Goal: Task Accomplishment & Management: Manage account settings

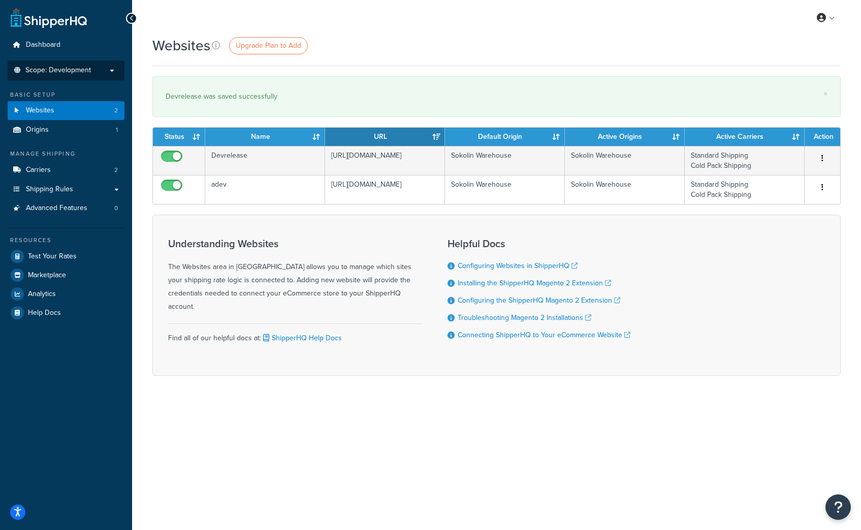
click at [37, 70] on span "Scope: Development" at bounding box center [58, 70] width 66 height 9
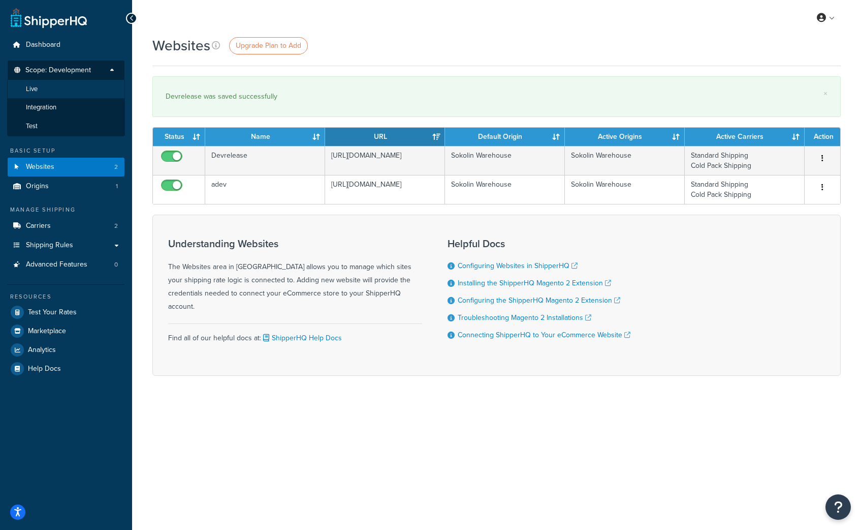
click at [40, 88] on li "Live" at bounding box center [66, 89] width 118 height 19
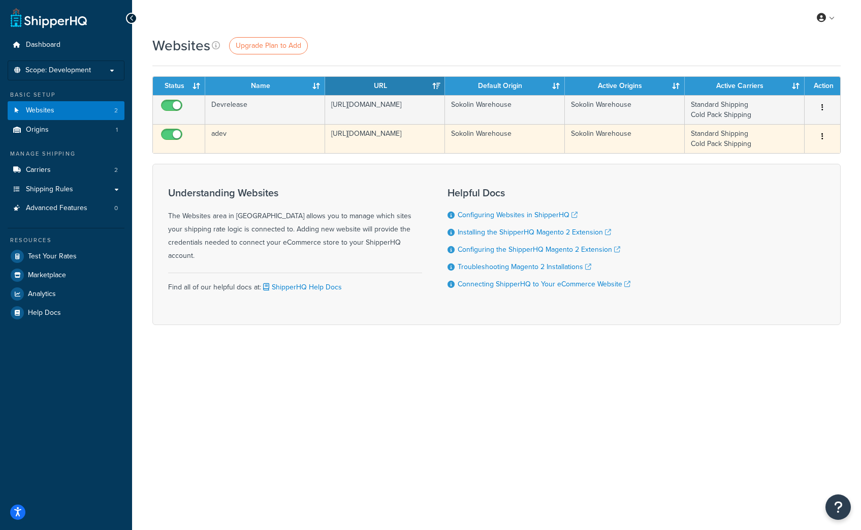
click at [172, 129] on span at bounding box center [171, 135] width 21 height 12
click at [172, 131] on input "checkbox" at bounding box center [173, 137] width 28 height 13
checkbox input "false"
click at [822, 136] on icon "button" at bounding box center [823, 136] width 2 height 7
click at [783, 177] on link "Delete" at bounding box center [782, 177] width 80 height 21
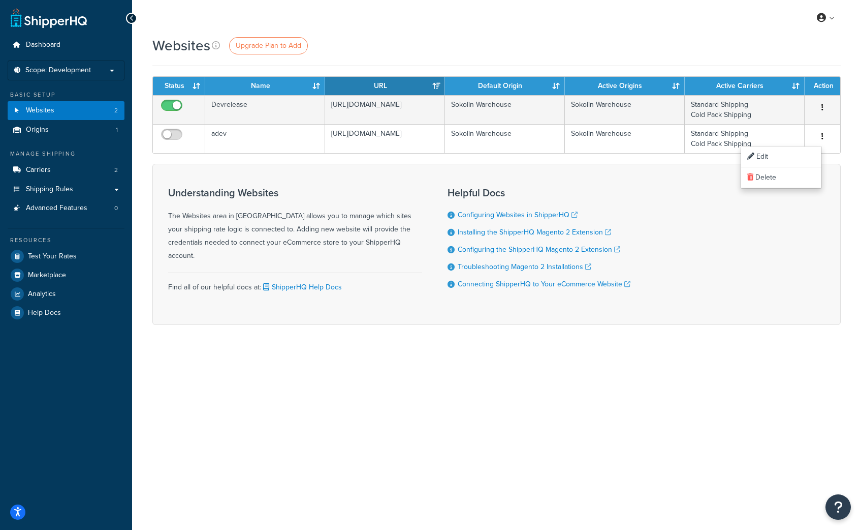
click at [473, 42] on div "Websites Upgrade Plan to Add" at bounding box center [496, 46] width 689 height 20
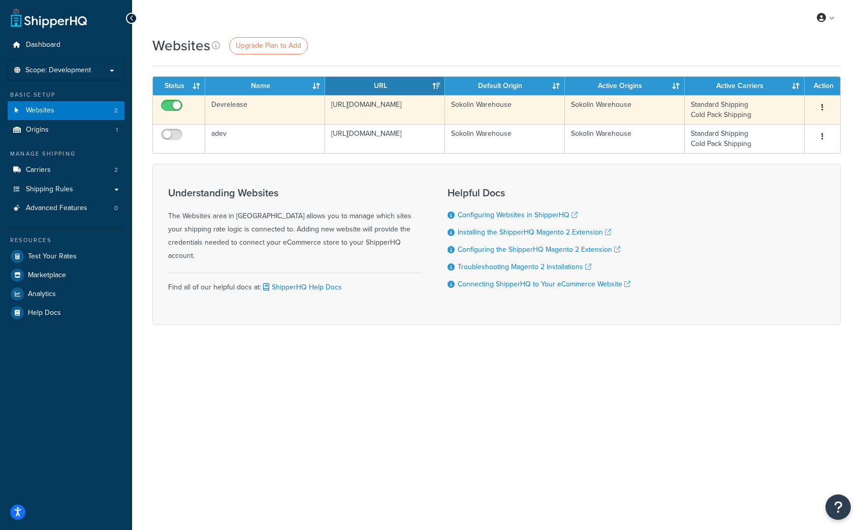
click at [405, 108] on td "https://devrelease.sokolin.com" at bounding box center [385, 109] width 120 height 29
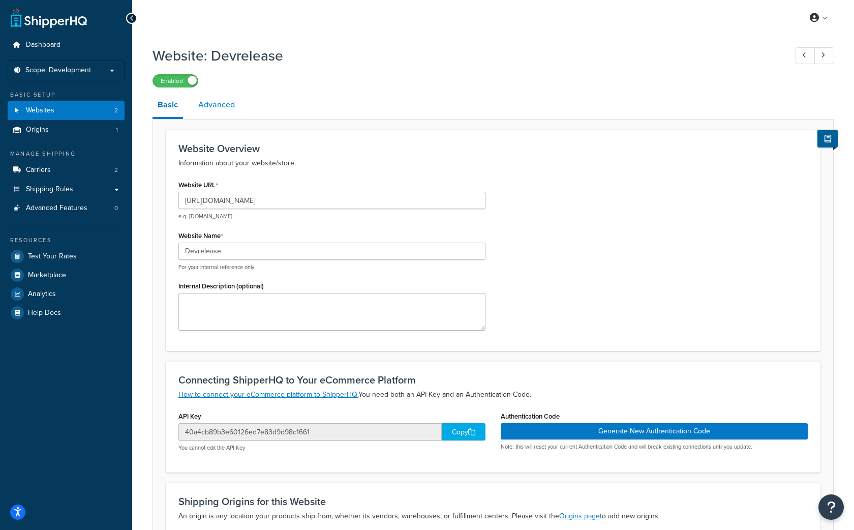
click at [208, 107] on link "Advanced" at bounding box center [216, 105] width 47 height 24
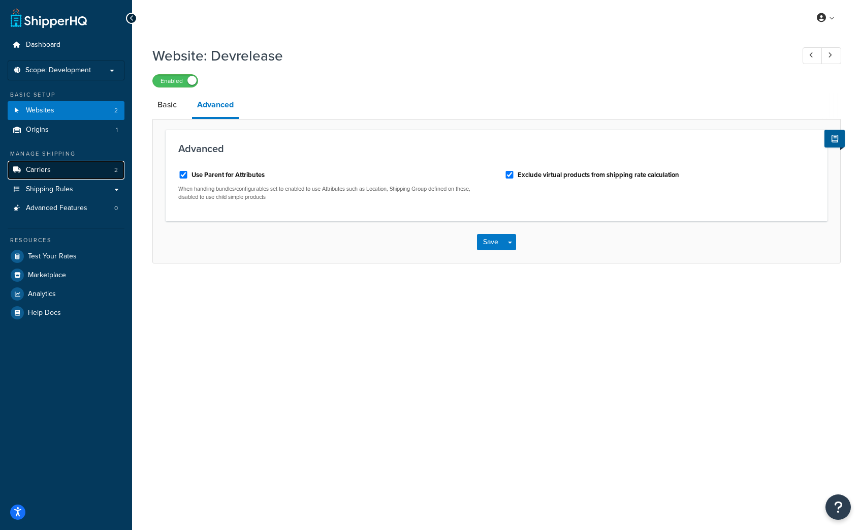
click at [44, 171] on span "Carriers" at bounding box center [38, 170] width 25 height 9
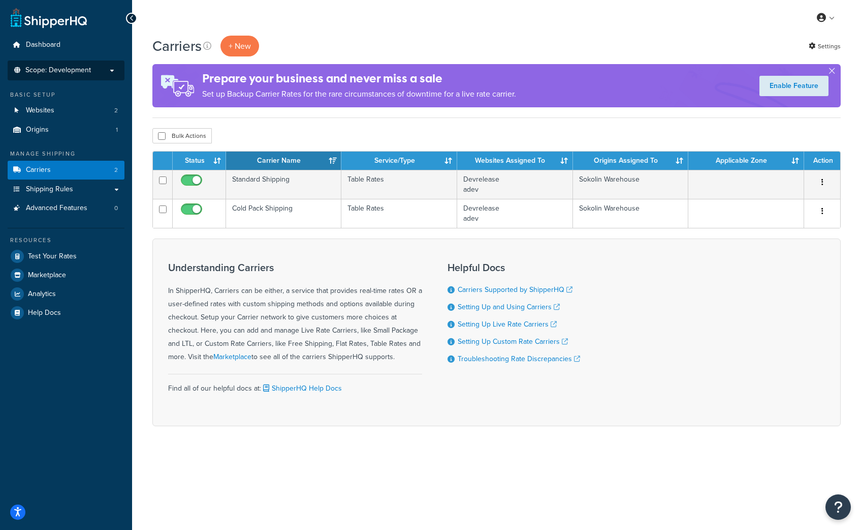
click at [65, 67] on span "Scope: Development" at bounding box center [58, 70] width 66 height 9
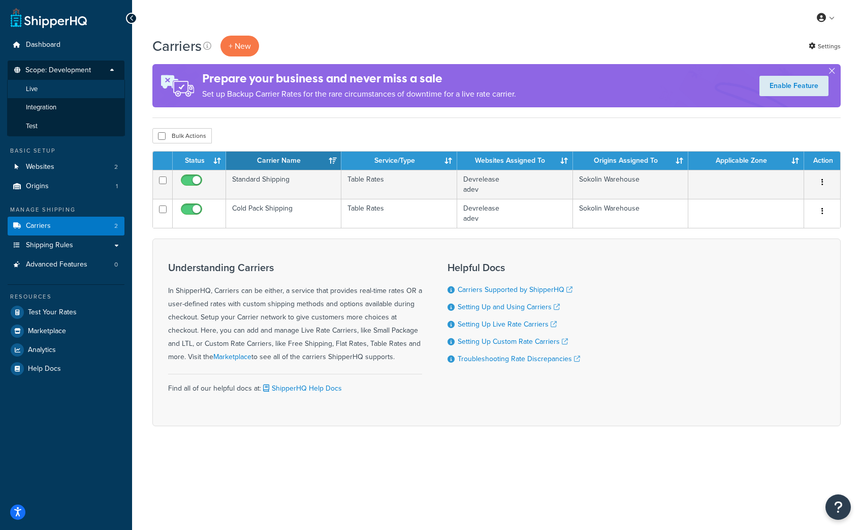
click at [45, 91] on li "Live" at bounding box center [66, 89] width 118 height 19
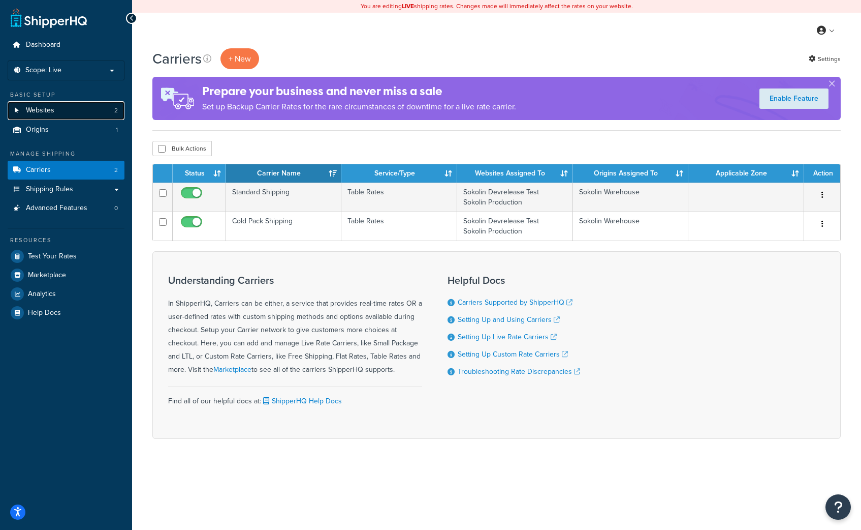
click at [47, 108] on span "Websites" at bounding box center [40, 110] width 28 height 9
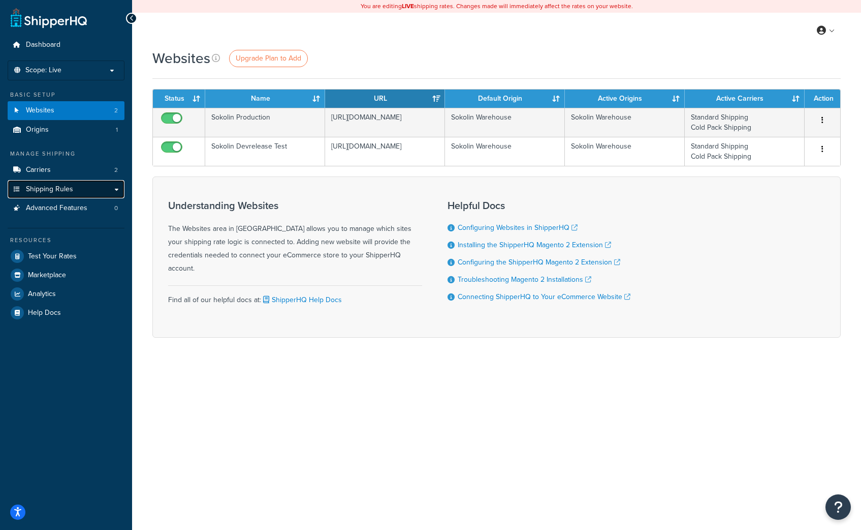
click at [48, 185] on span "Shipping Rules" at bounding box center [49, 189] width 47 height 9
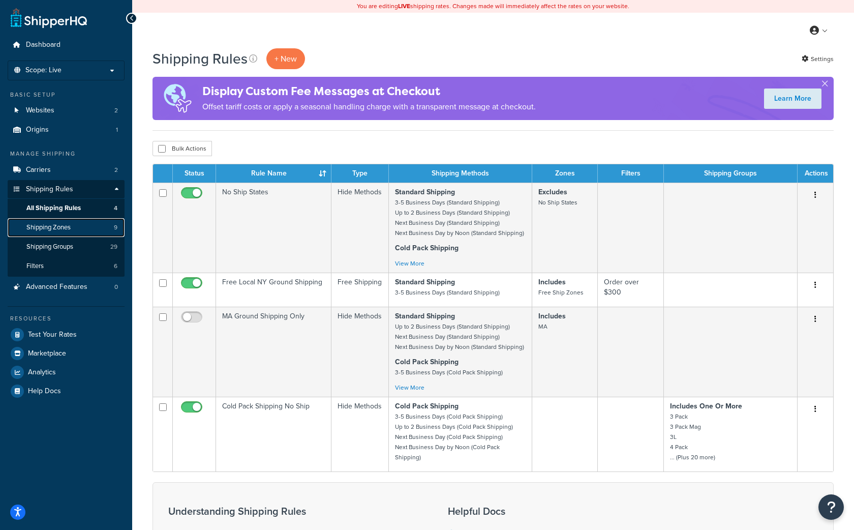
click at [48, 228] on span "Shipping Zones" at bounding box center [48, 227] width 44 height 9
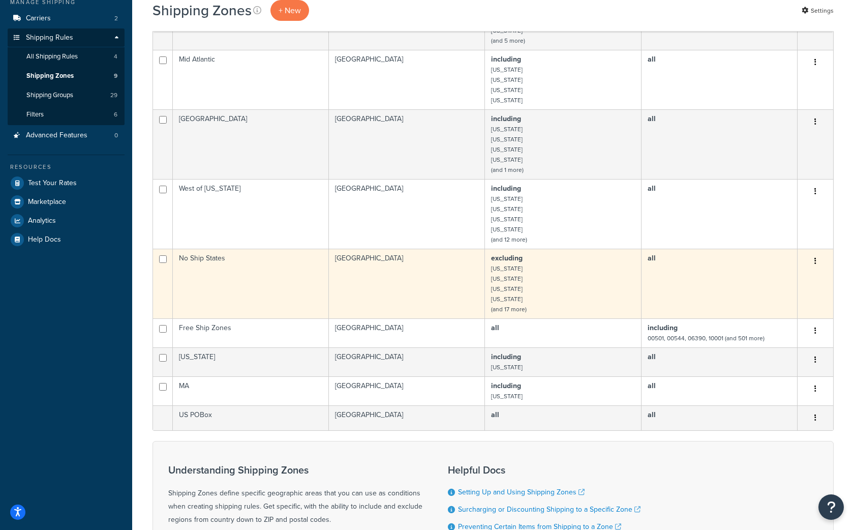
scroll to position [157, 0]
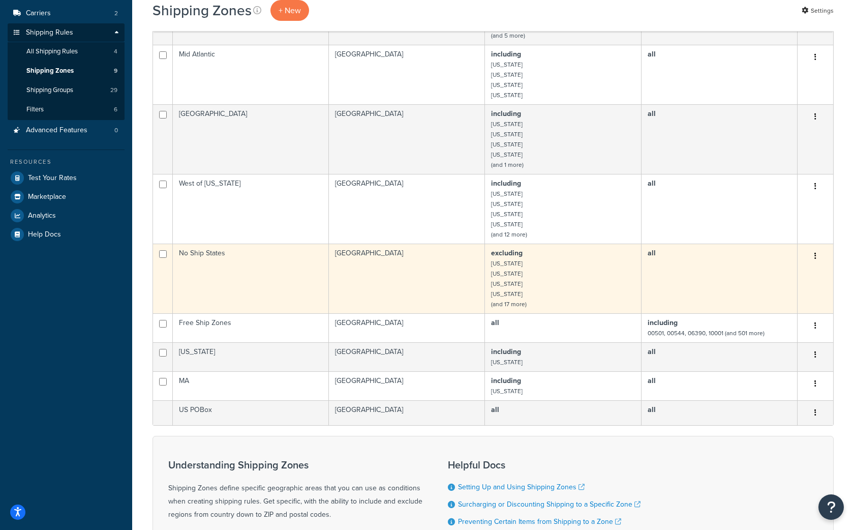
click at [247, 262] on td "No Ship States" at bounding box center [251, 278] width 156 height 70
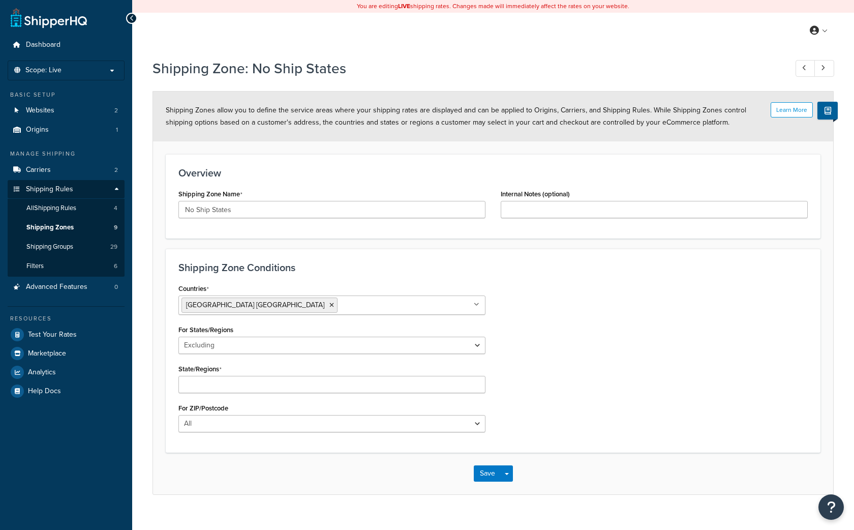
select select "excluding"
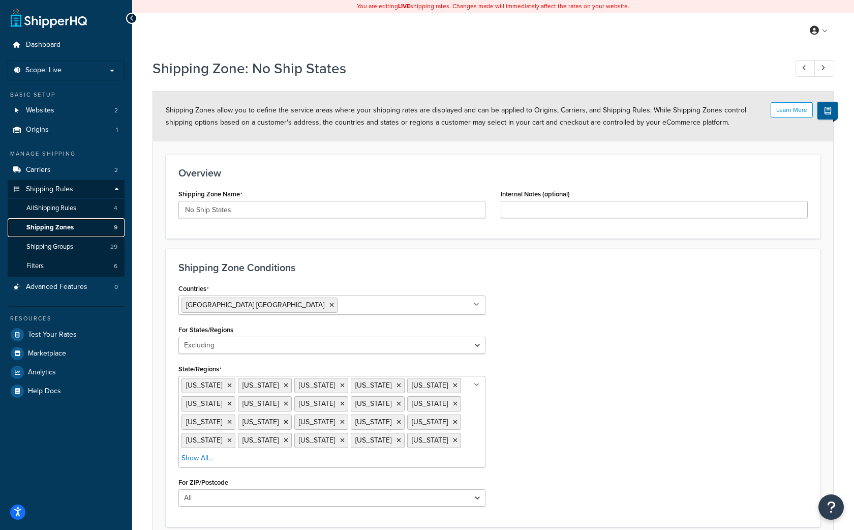
click at [64, 231] on span "Shipping Zones" at bounding box center [49, 227] width 47 height 9
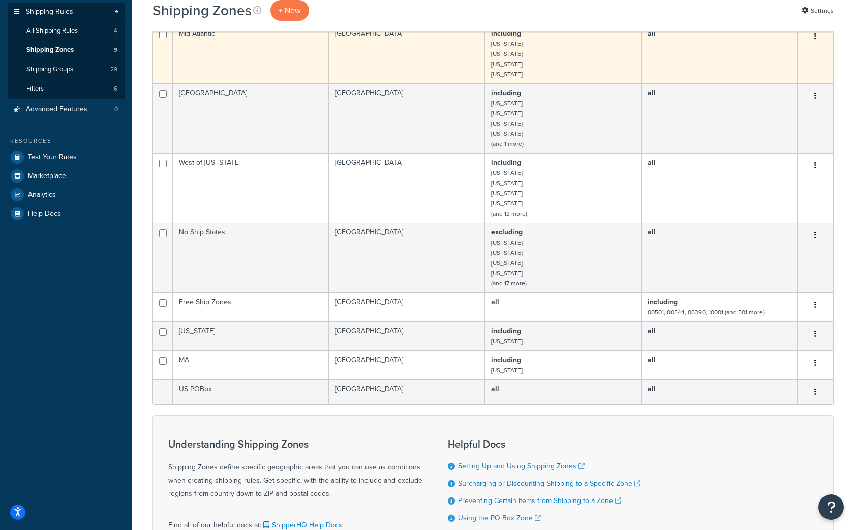
scroll to position [178, 0]
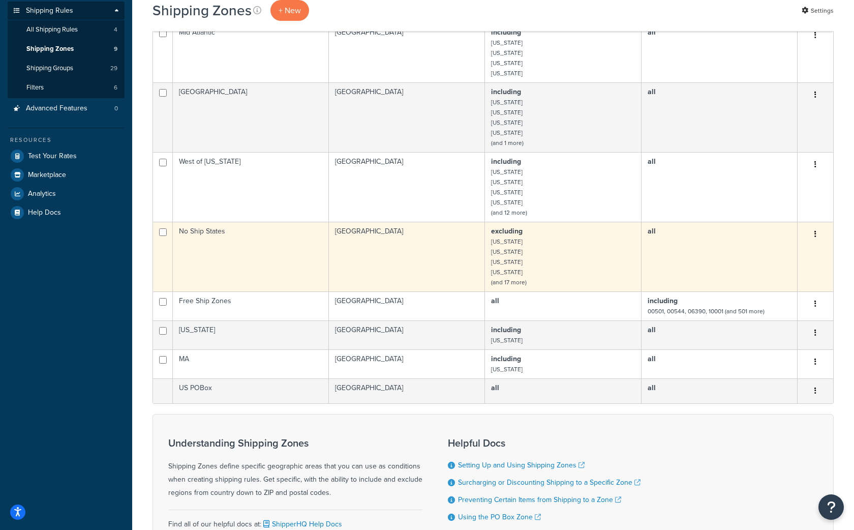
click at [555, 256] on td "excluding Alabama Alaska Arkansas Hawaii (and 17 more)" at bounding box center [563, 257] width 156 height 70
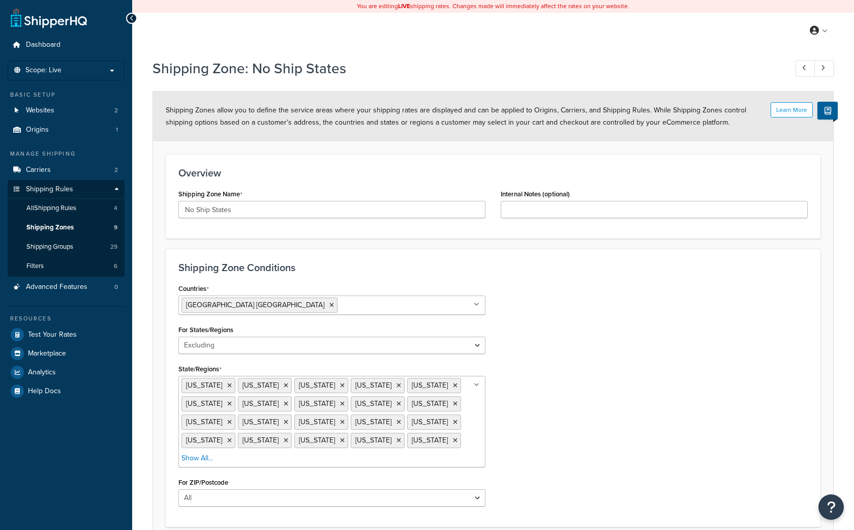
select select "excluding"
click at [340, 404] on icon at bounding box center [342, 404] width 5 height 6
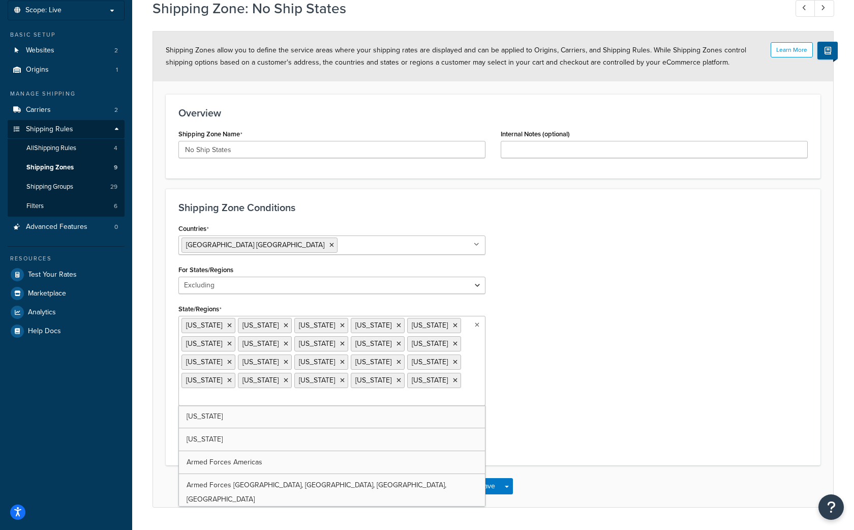
scroll to position [89, 0]
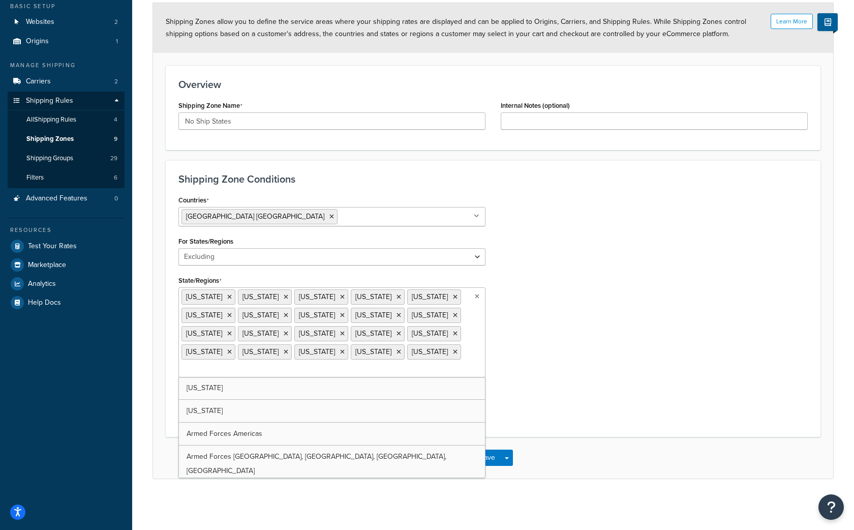
click at [636, 328] on div "Countries [GEOGRAPHIC_DATA] [GEOGRAPHIC_DATA] All Countries ALL [GEOGRAPHIC_DAT…" at bounding box center [493, 308] width 644 height 231
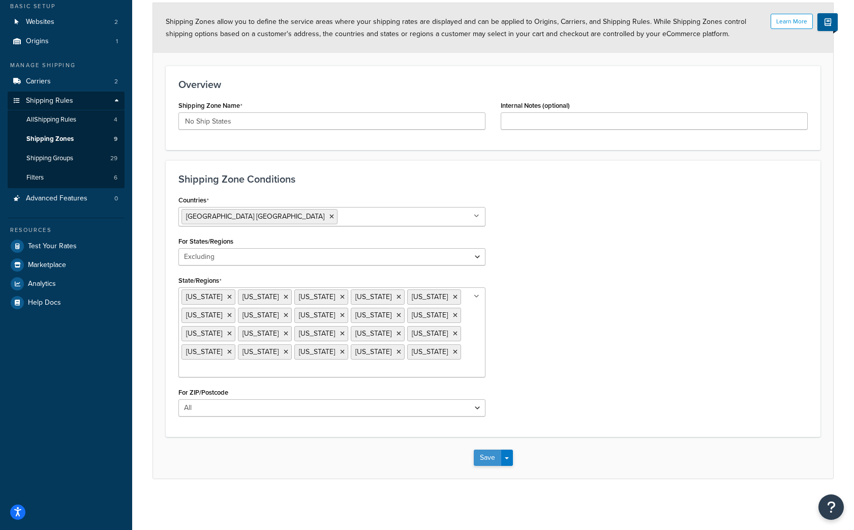
click at [487, 461] on button "Save" at bounding box center [487, 457] width 27 height 16
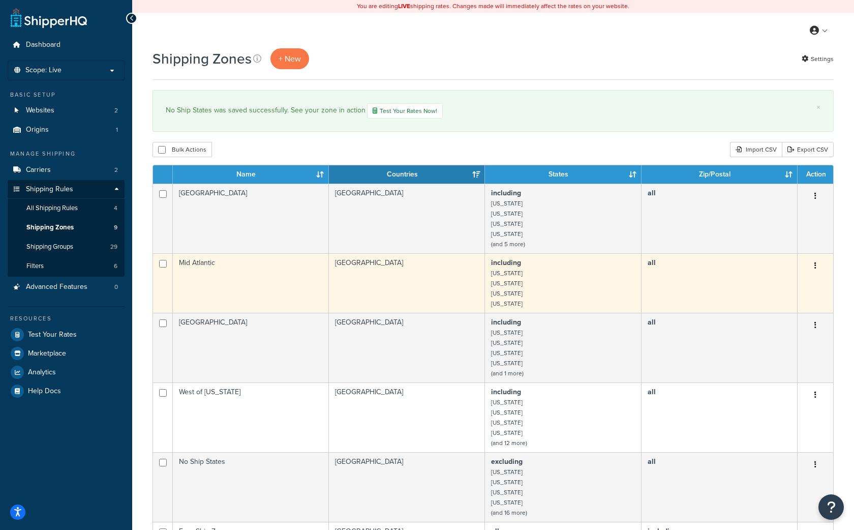
click at [399, 271] on td "[GEOGRAPHIC_DATA]" at bounding box center [407, 282] width 156 height 59
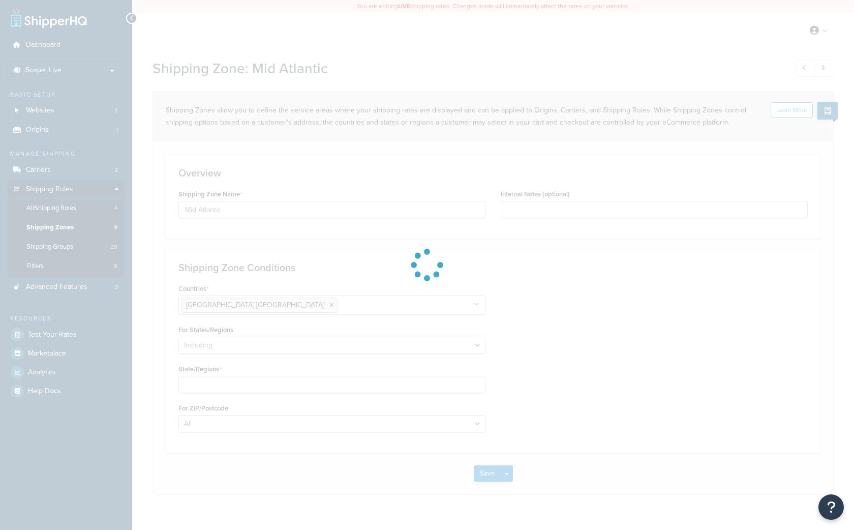
select select "including"
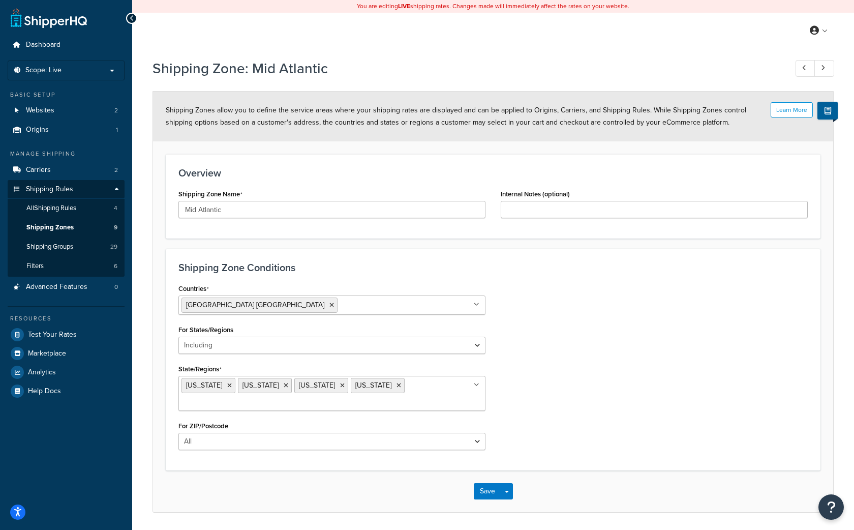
click at [271, 397] on input "State/Regions" at bounding box center [226, 402] width 90 height 11
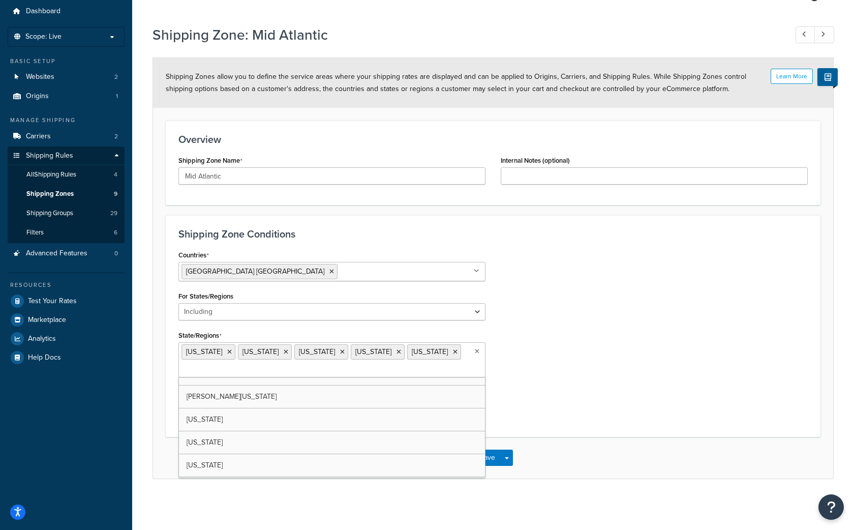
scroll to position [33, 0]
click at [438, 358] on ul "Indiana Michigan Ohio Pennsylvania Wisconsin" at bounding box center [331, 360] width 307 height 35
click at [605, 348] on div "Countries United States USA All Countries ALL Afghanistan AFG Albania ALB Alger…" at bounding box center [493, 336] width 644 height 176
click at [454, 353] on ul "Indiana Michigan Ohio Pennsylvania Wisconsin" at bounding box center [331, 360] width 307 height 35
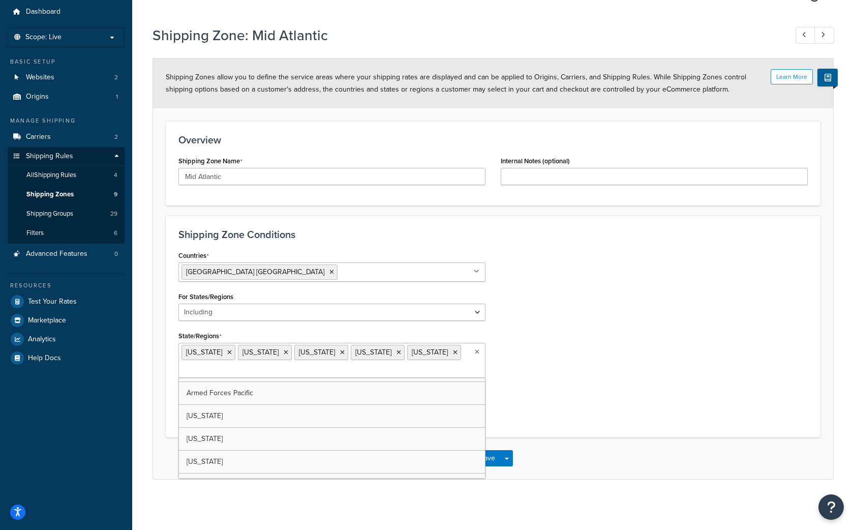
click at [589, 341] on div "Countries United States USA All Countries ALL Afghanistan AFG Albania ALB Alger…" at bounding box center [493, 336] width 644 height 176
click at [478, 351] on icon at bounding box center [477, 352] width 6 height 6
click at [403, 371] on ul "Indiana Michigan Ohio Pennsylvania Wisconsin" at bounding box center [331, 360] width 307 height 35
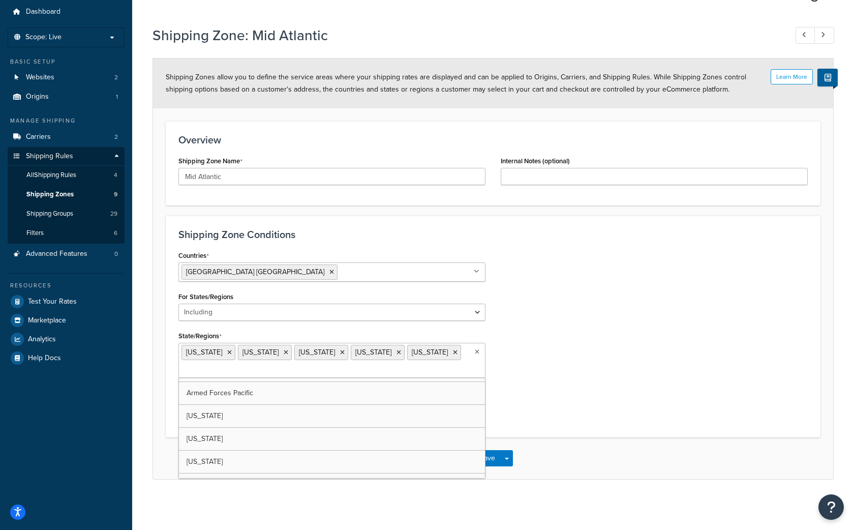
click at [578, 354] on div "Countries United States USA All Countries ALL Afghanistan AFG Albania ALB Alger…" at bounding box center [493, 336] width 644 height 176
click at [622, 343] on div "Countries United States USA All Countries ALL Afghanistan AFG Albania ALB Alger…" at bounding box center [493, 336] width 644 height 176
click at [486, 460] on button "Save" at bounding box center [487, 458] width 27 height 16
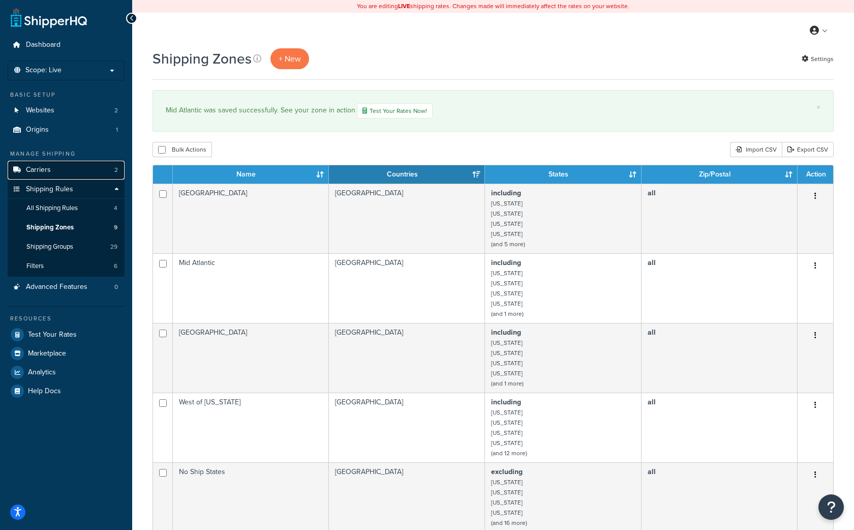
click at [42, 167] on span "Carriers" at bounding box center [38, 170] width 25 height 9
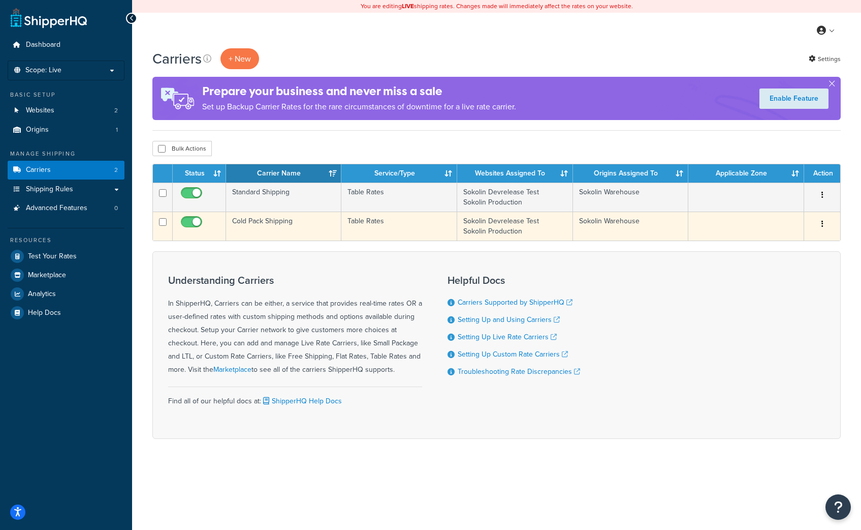
click at [275, 223] on td "Cold Pack Shipping" at bounding box center [284, 225] width 116 height 29
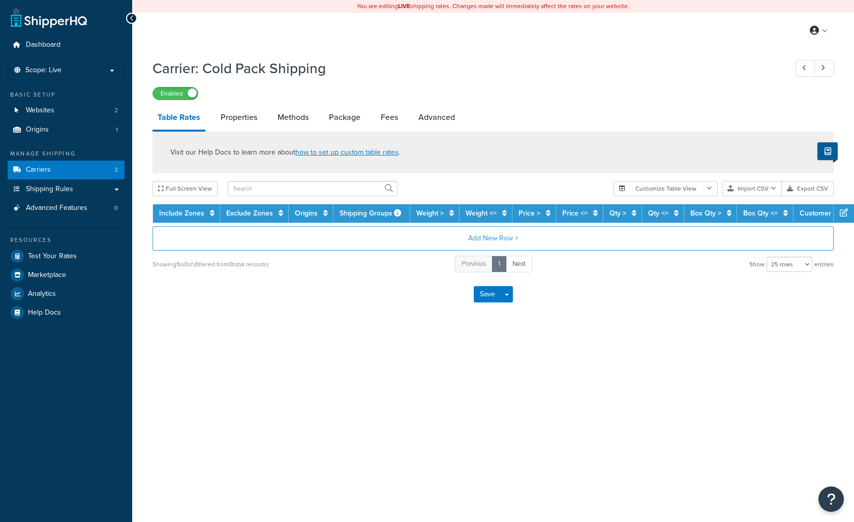
select select "25"
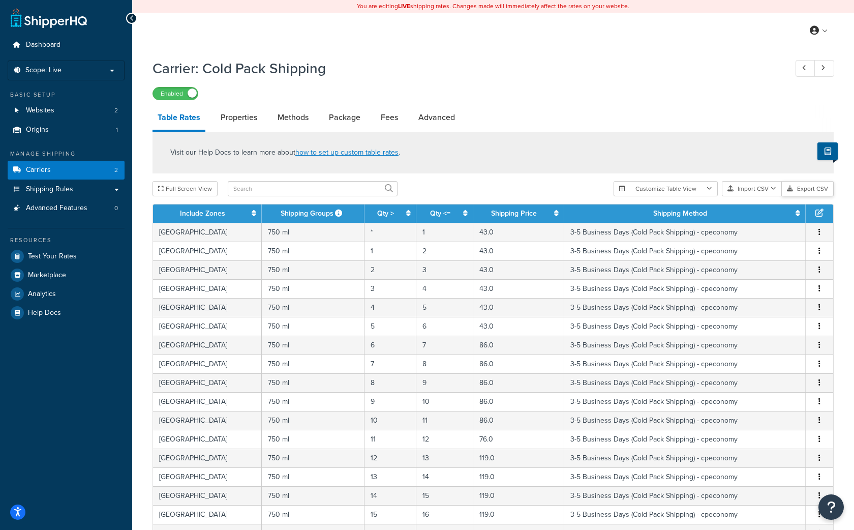
click at [817, 191] on button "Export CSV" at bounding box center [808, 188] width 52 height 15
click at [35, 192] on span "Shipping Rules" at bounding box center [49, 189] width 47 height 9
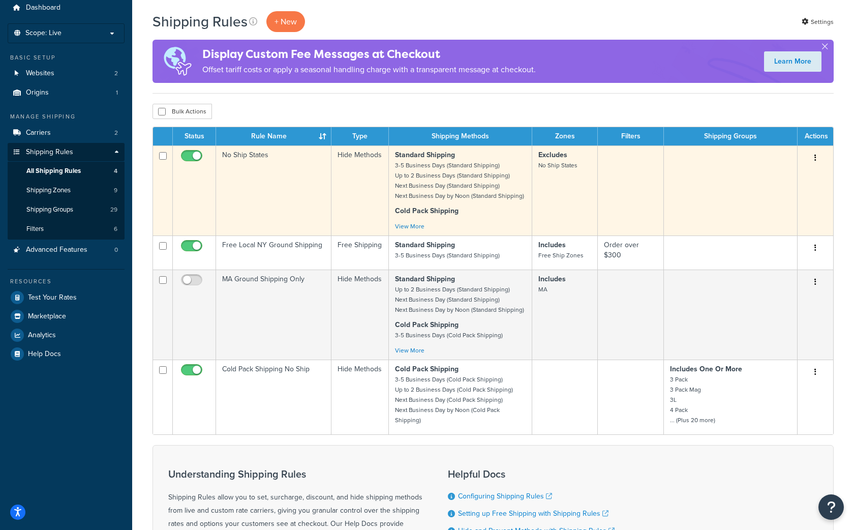
scroll to position [15, 0]
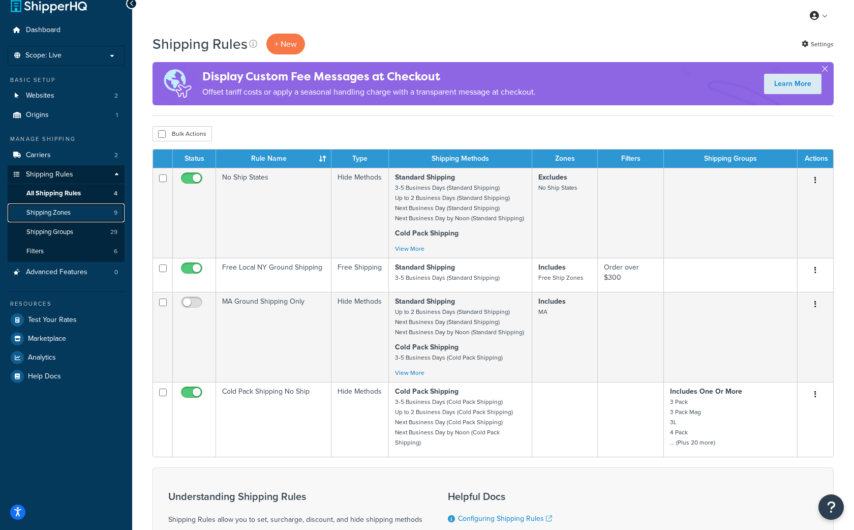
click at [46, 210] on span "Shipping Zones" at bounding box center [48, 212] width 44 height 9
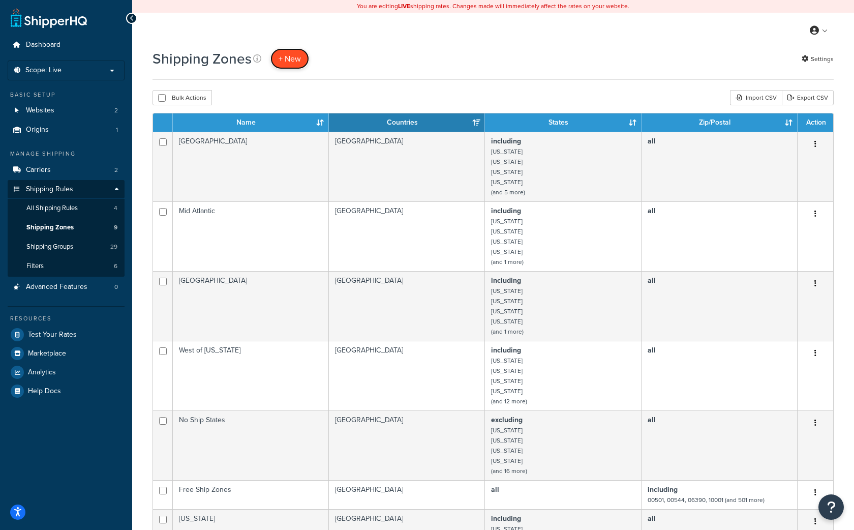
click at [296, 61] on span "+ New" at bounding box center [290, 59] width 22 height 12
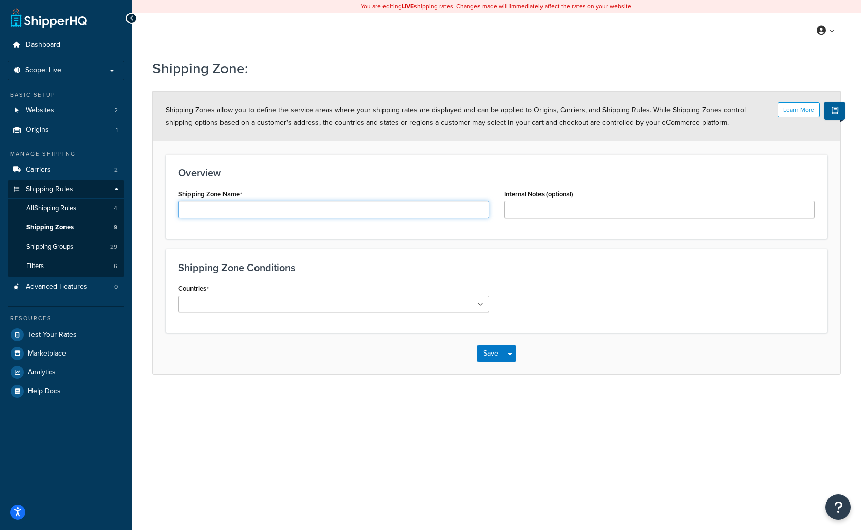
click at [275, 206] on input "Shipping Zone Name" at bounding box center [333, 209] width 311 height 17
type input "Special States"
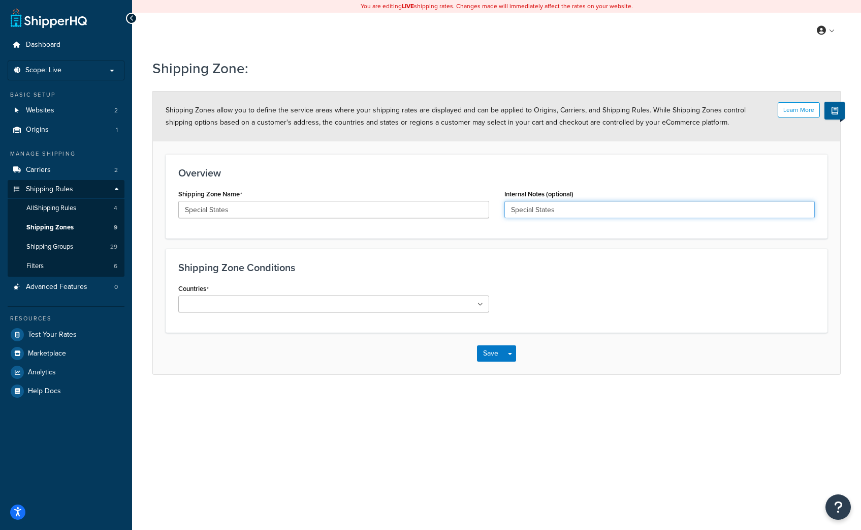
type input "Special States"
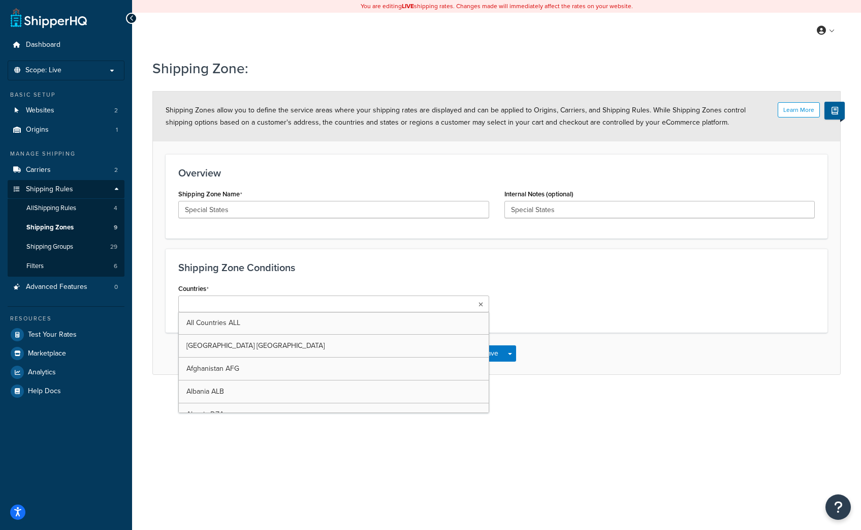
click at [258, 301] on li at bounding box center [226, 304] width 90 height 11
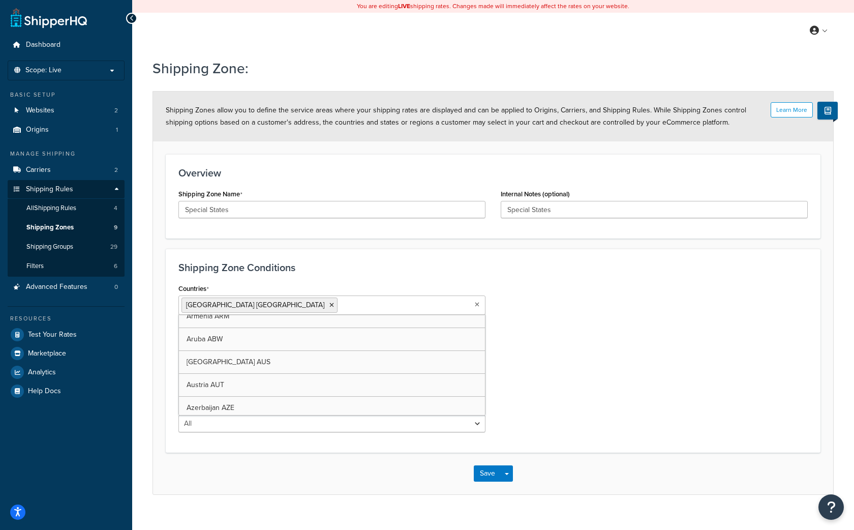
scroll to position [262, 0]
click at [372, 264] on h3 "Shipping Zone Conditions" at bounding box center [492, 267] width 629 height 11
click at [285, 343] on select "All Including Excluding" at bounding box center [331, 344] width 307 height 17
select select "including"
click at [178, 337] on select "All Including Excluding" at bounding box center [331, 344] width 307 height 17
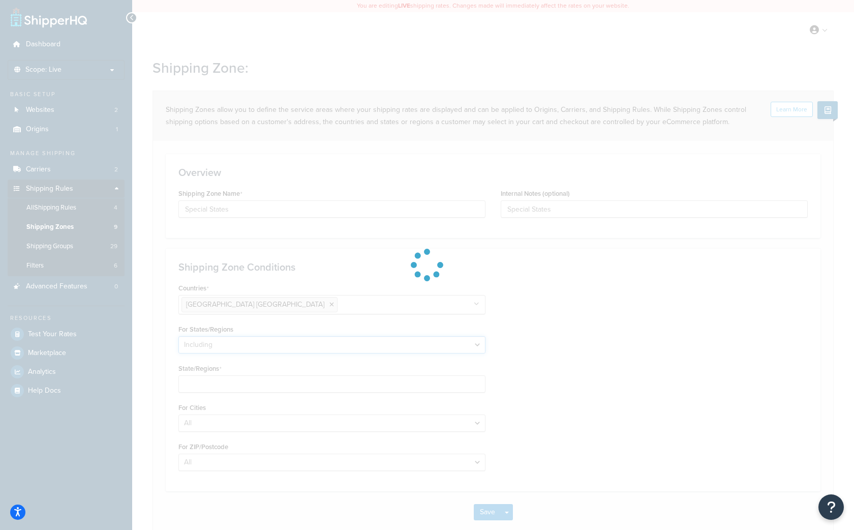
scroll to position [20, 0]
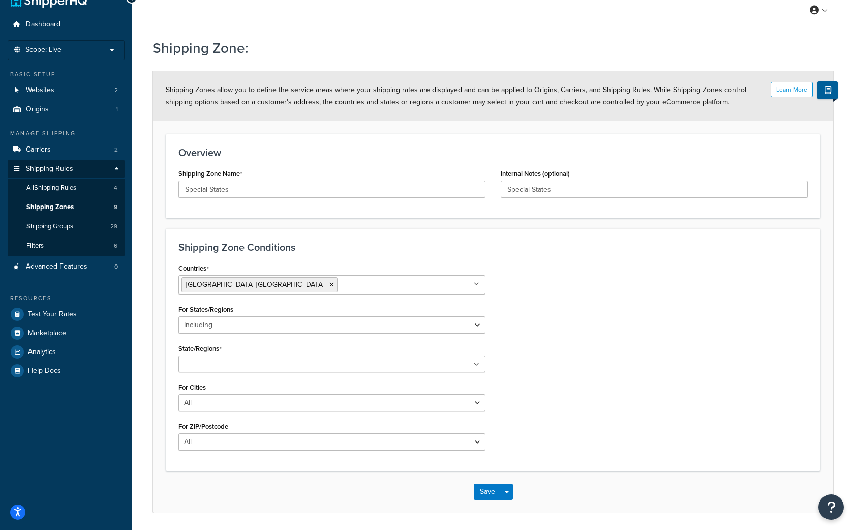
click at [302, 363] on ul at bounding box center [331, 363] width 307 height 17
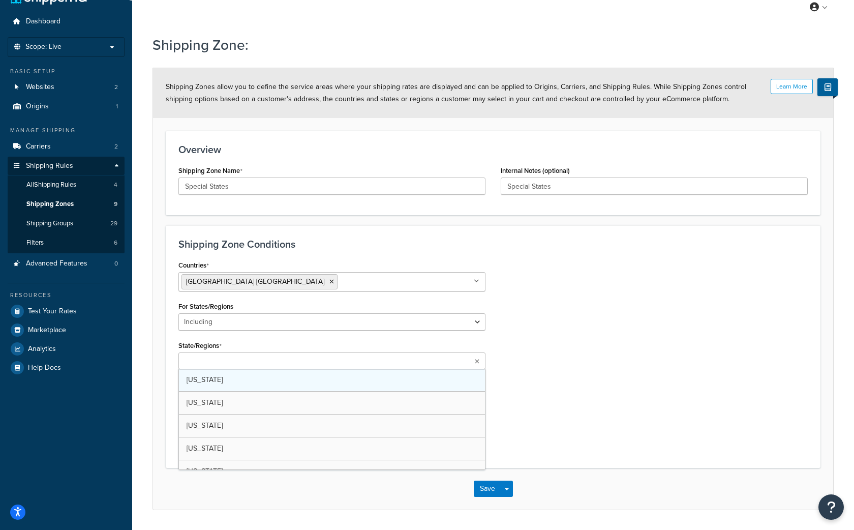
scroll to position [55, 0]
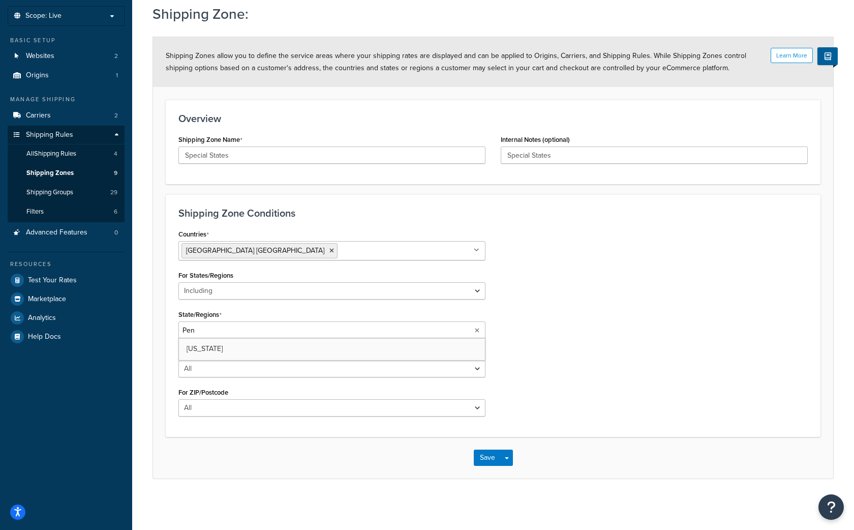
type input "Penn"
click at [567, 297] on div "Countries United States USA All Countries ALL Afghanistan AFG Albania ALB Alger…" at bounding box center [493, 326] width 644 height 200
click at [491, 459] on button "Save" at bounding box center [487, 459] width 27 height 16
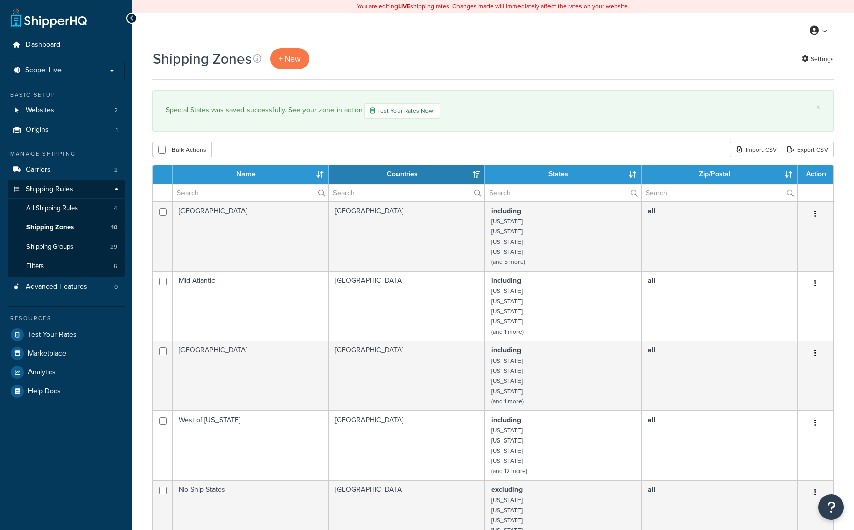
select select "15"
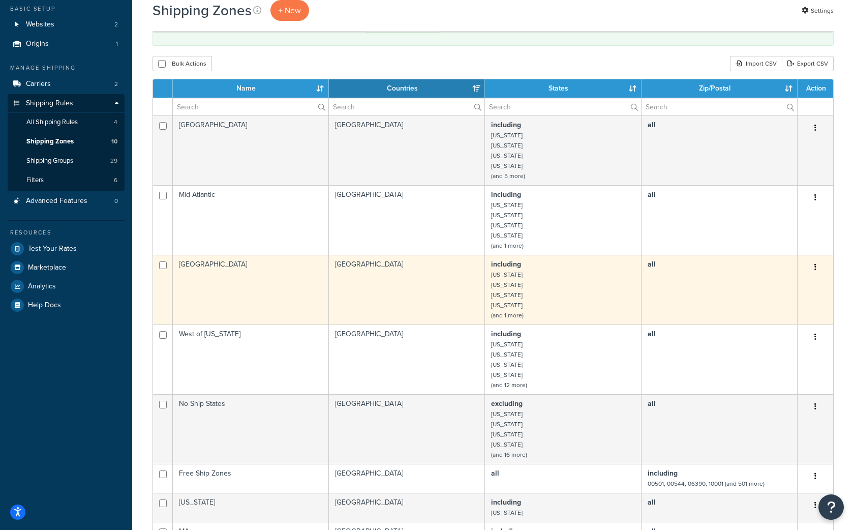
scroll to position [80, 0]
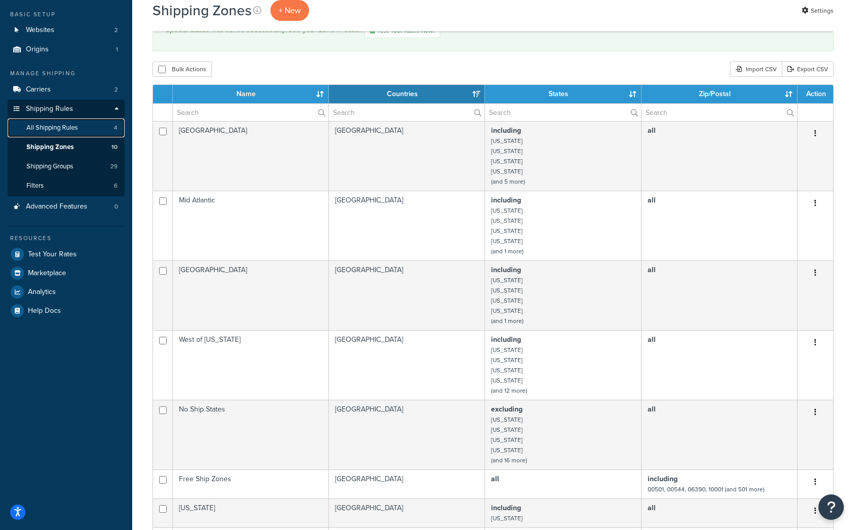
click at [51, 125] on span "All Shipping Rules" at bounding box center [51, 128] width 51 height 9
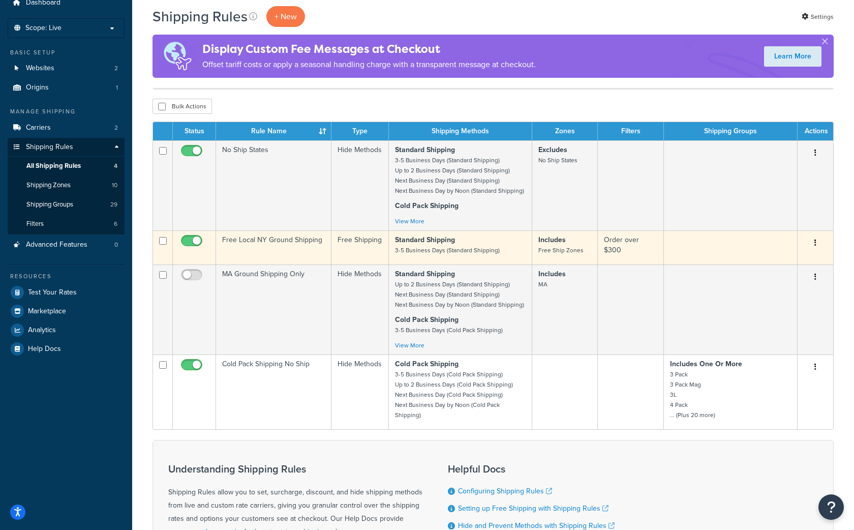
scroll to position [49, 0]
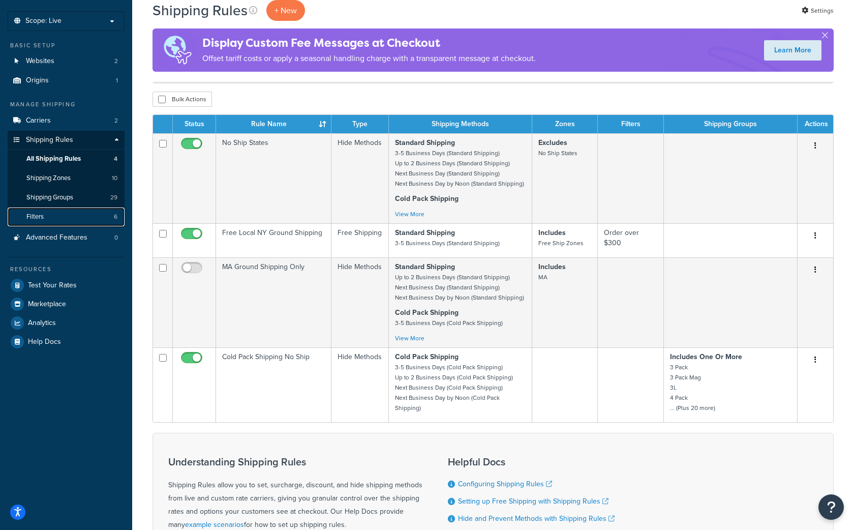
click at [39, 212] on span "Filters" at bounding box center [34, 216] width 17 height 9
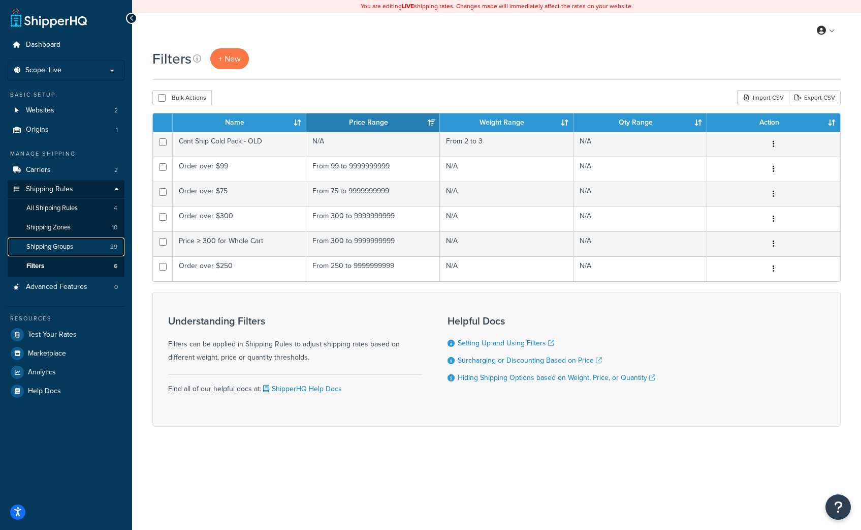
click at [56, 244] on span "Shipping Groups" at bounding box center [49, 246] width 47 height 9
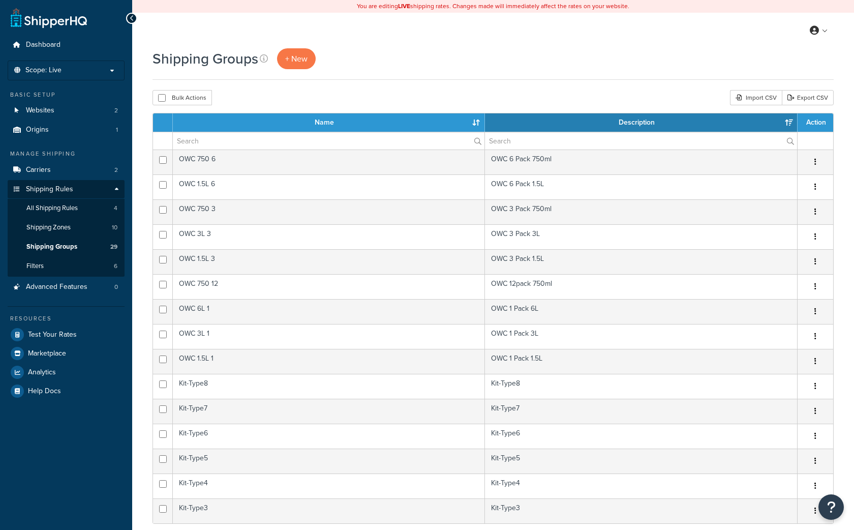
select select "15"
click at [43, 224] on span "Shipping Zones" at bounding box center [48, 227] width 44 height 9
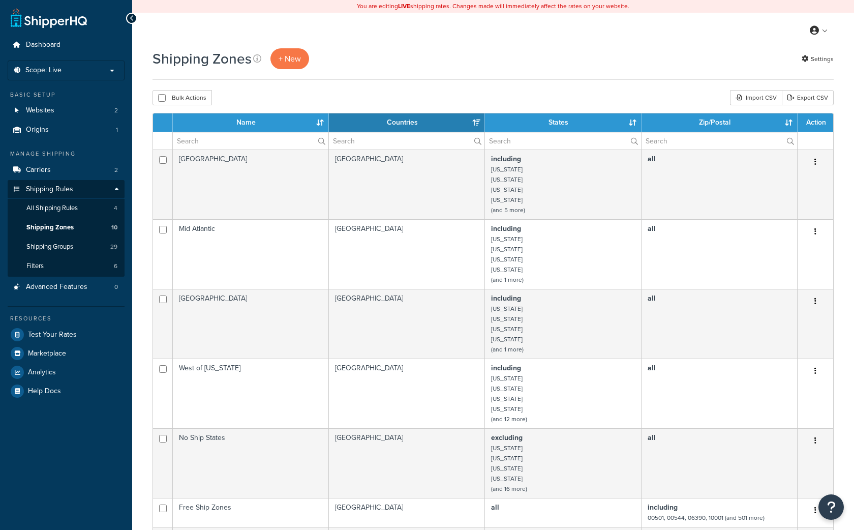
select select "15"
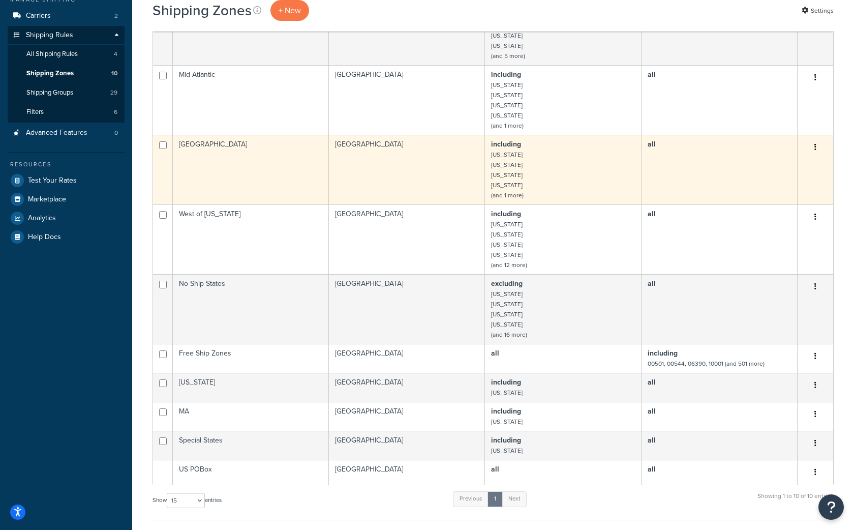
scroll to position [153, 0]
click at [235, 290] on td "No Ship States" at bounding box center [251, 309] width 156 height 70
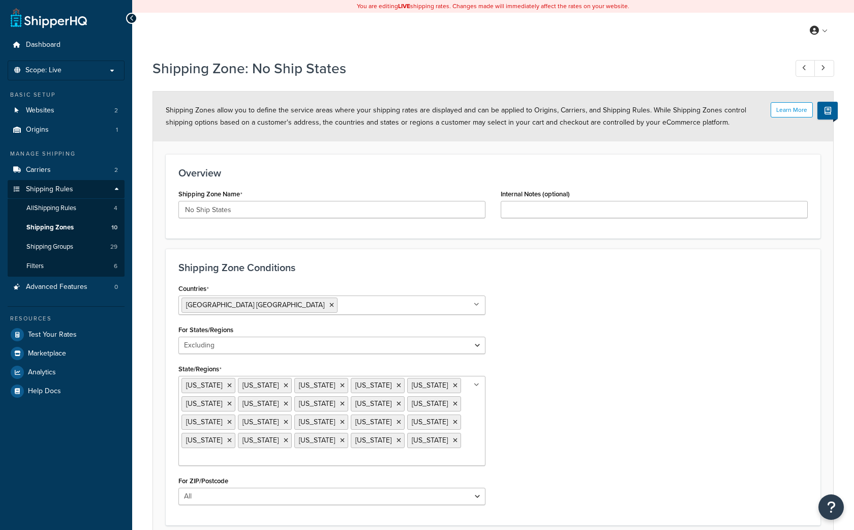
select select "excluding"
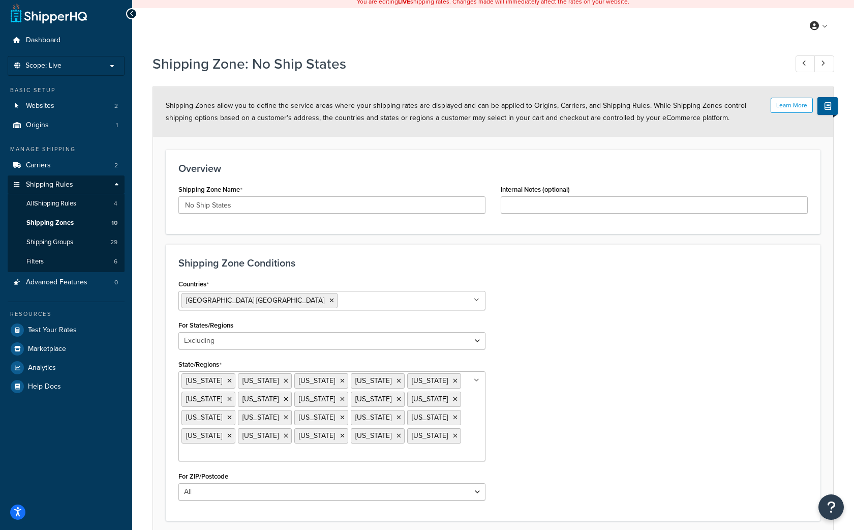
scroll to position [5, 0]
click at [51, 218] on span "Shipping Zones" at bounding box center [49, 222] width 47 height 9
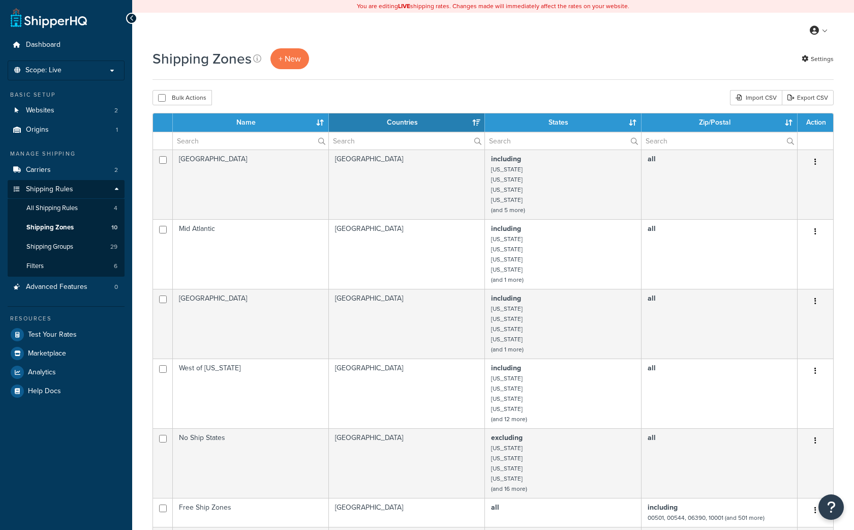
select select "15"
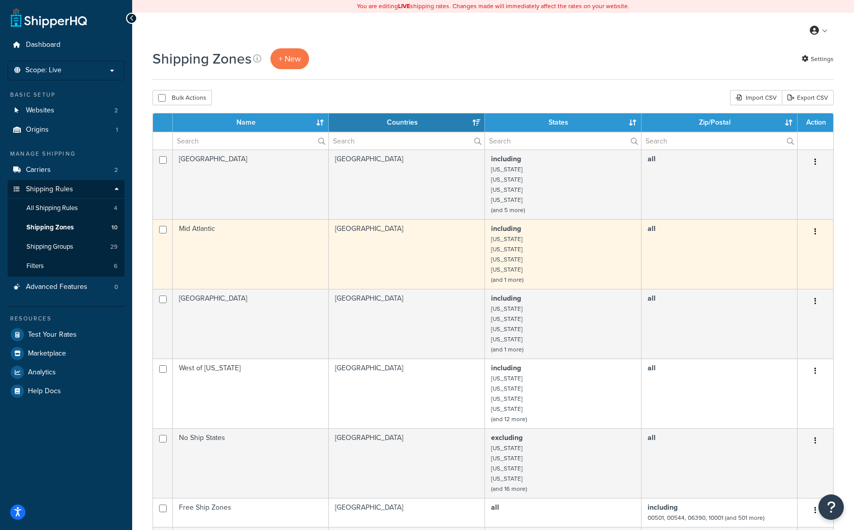
scroll to position [1, 0]
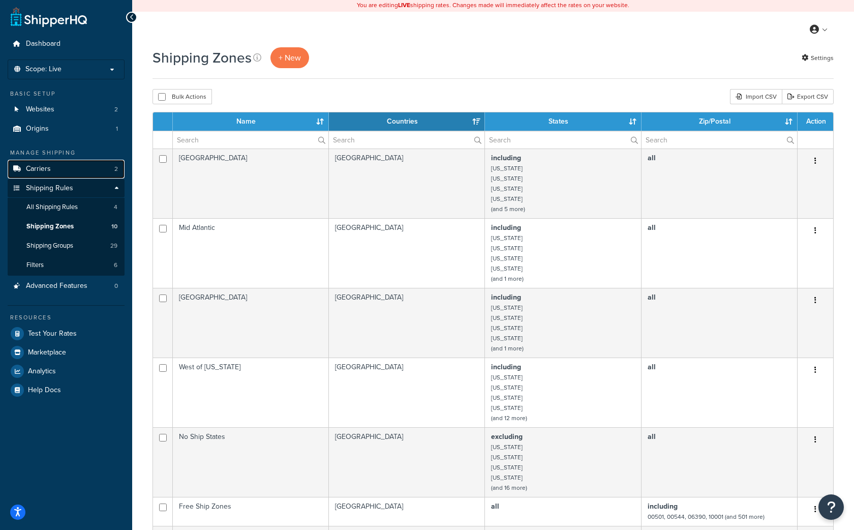
click at [46, 167] on span "Carriers" at bounding box center [38, 169] width 25 height 9
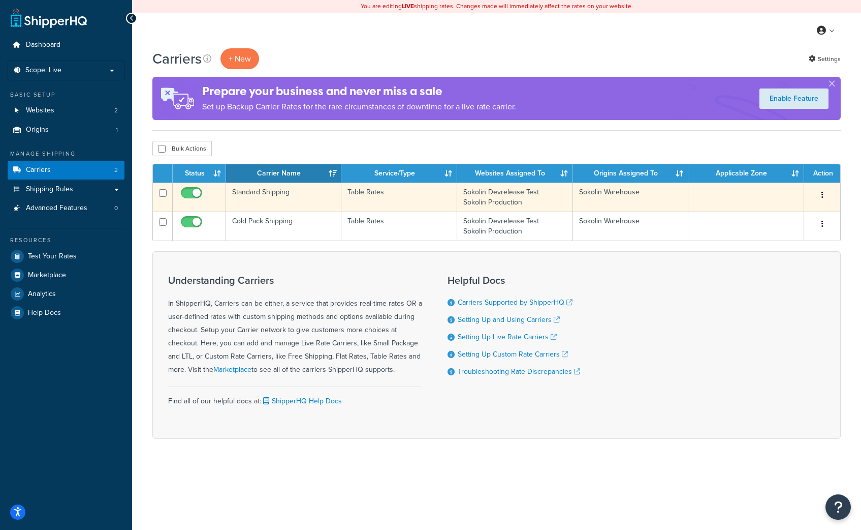
click at [285, 192] on td "Standard Shipping" at bounding box center [284, 196] width 116 height 29
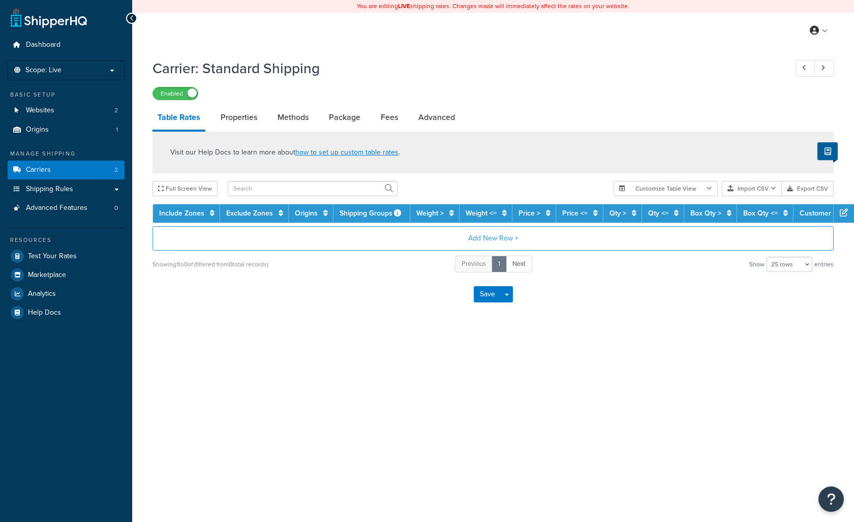
select select "25"
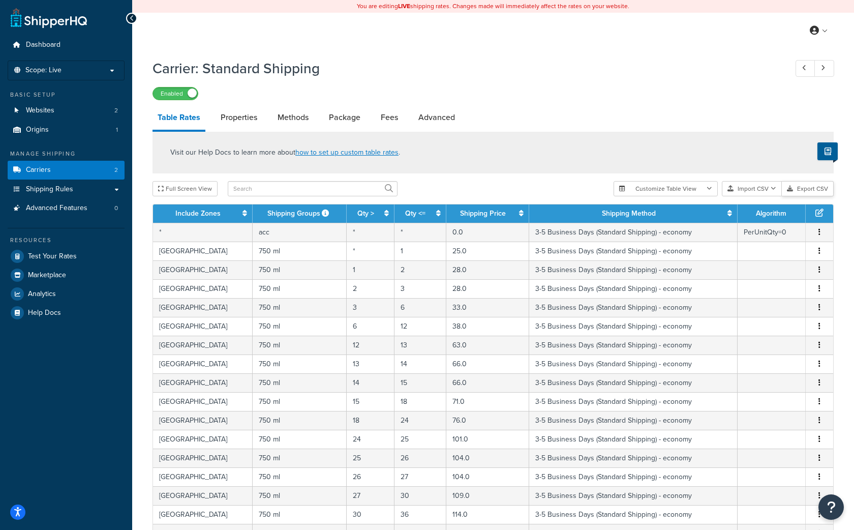
click at [814, 190] on button "Export CSV" at bounding box center [808, 188] width 52 height 15
click at [750, 189] on button "Import CSV" at bounding box center [752, 188] width 60 height 15
click at [754, 196] on div "Customize Table View Show all columns Show selected columns Import CSV Import a…" at bounding box center [723, 188] width 220 height 15
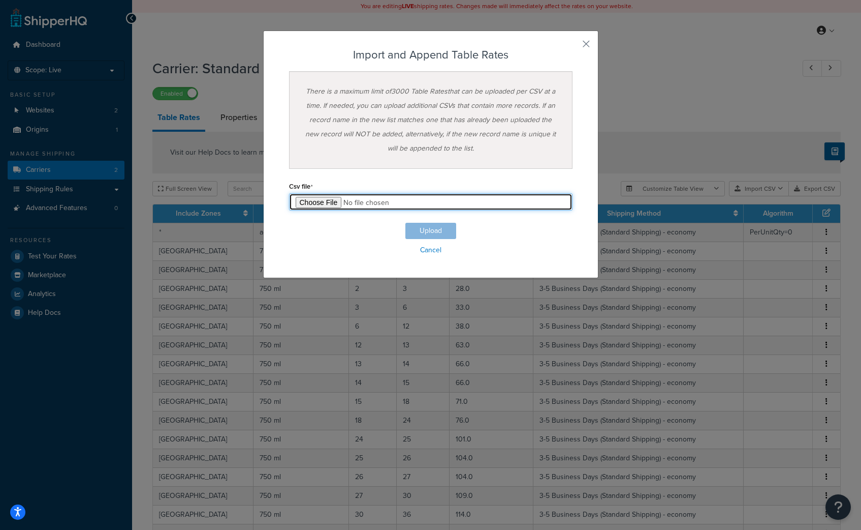
click at [302, 200] on input "file" at bounding box center [431, 201] width 284 height 17
type input "C:\fakepath\Table Rate Export Warm - Filled.csv"
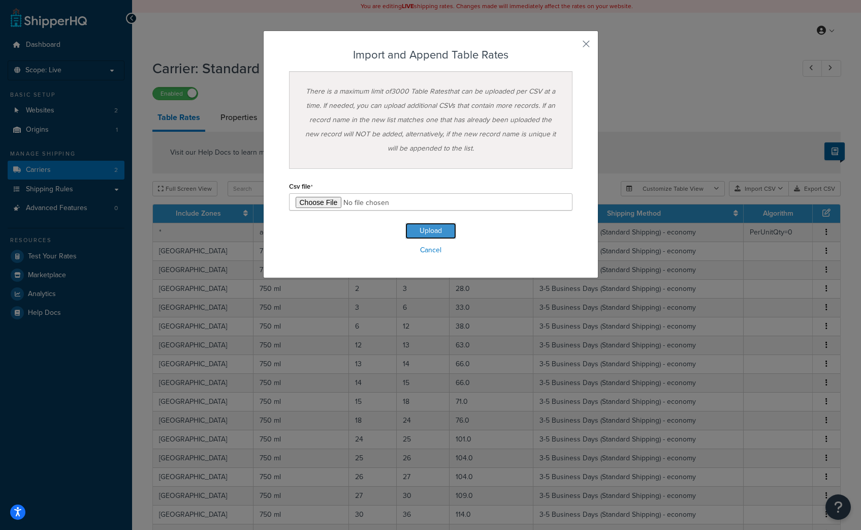
drag, startPoint x: 420, startPoint y: 229, endPoint x: 425, endPoint y: 222, distance: 9.2
click at [420, 229] on button "Upload" at bounding box center [431, 231] width 51 height 16
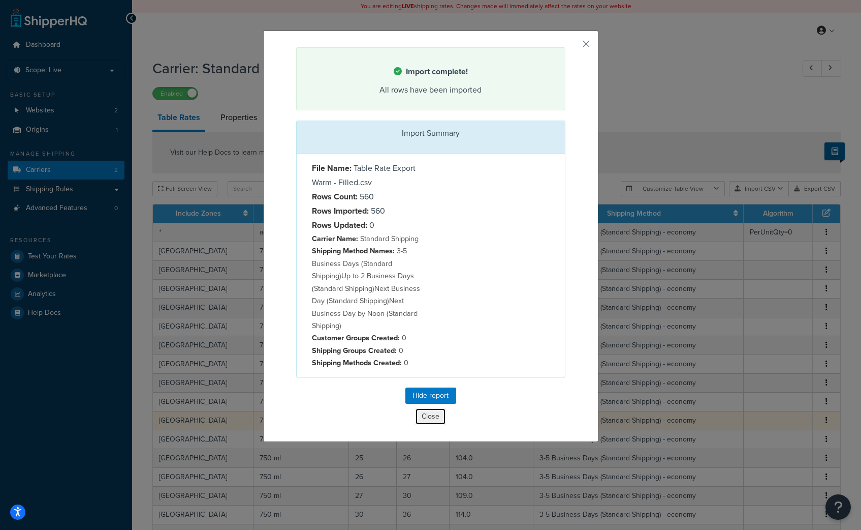
click at [426, 416] on button "Close" at bounding box center [430, 416] width 31 height 17
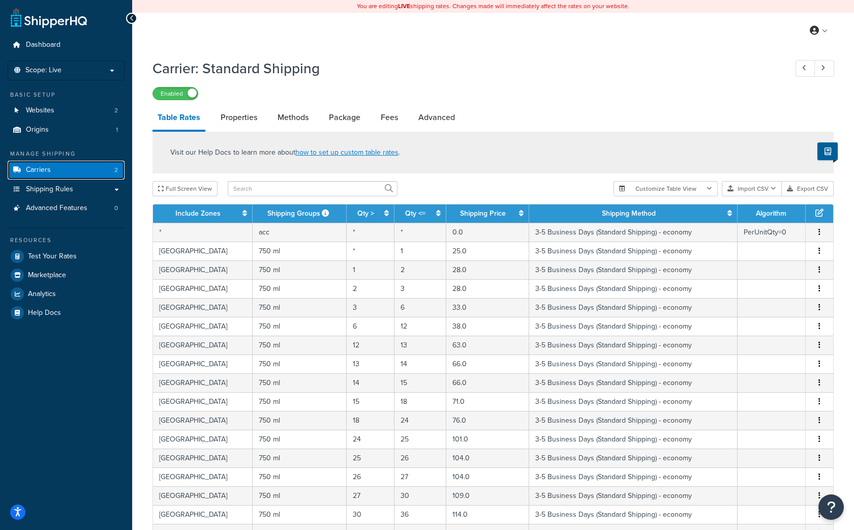
click at [48, 171] on span "Carriers" at bounding box center [38, 170] width 25 height 9
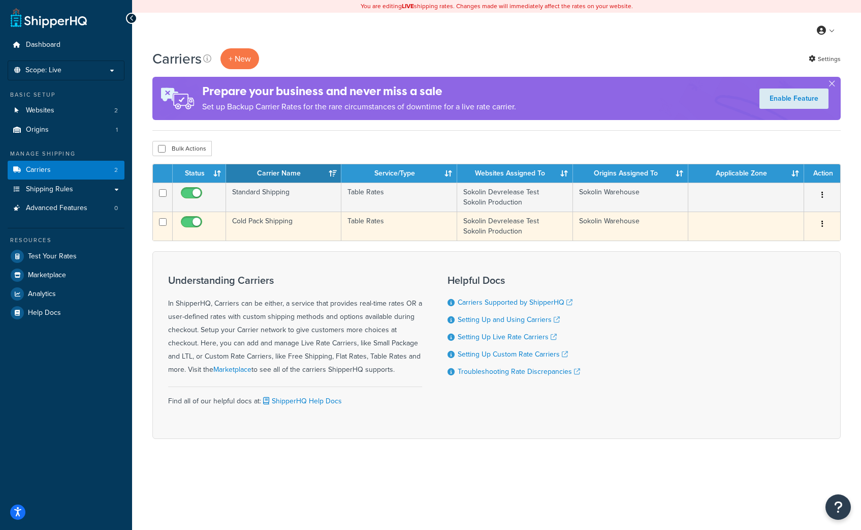
click at [271, 223] on td "Cold Pack Shipping" at bounding box center [284, 225] width 116 height 29
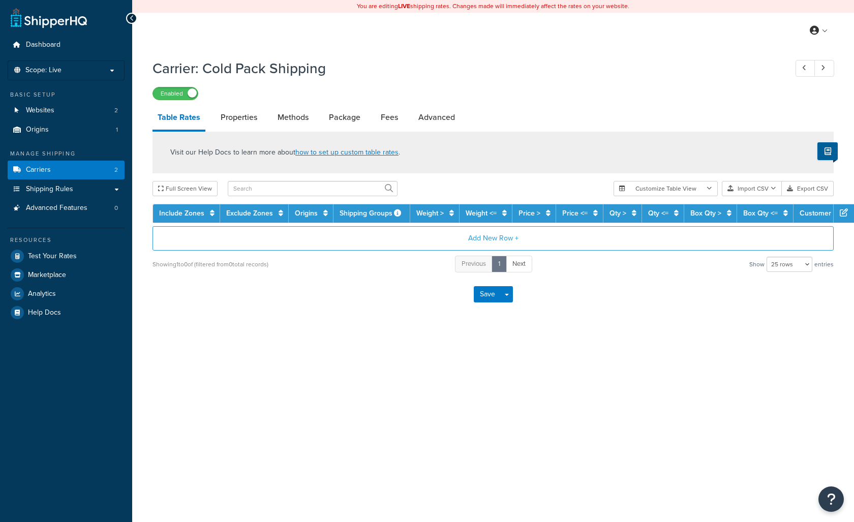
select select "25"
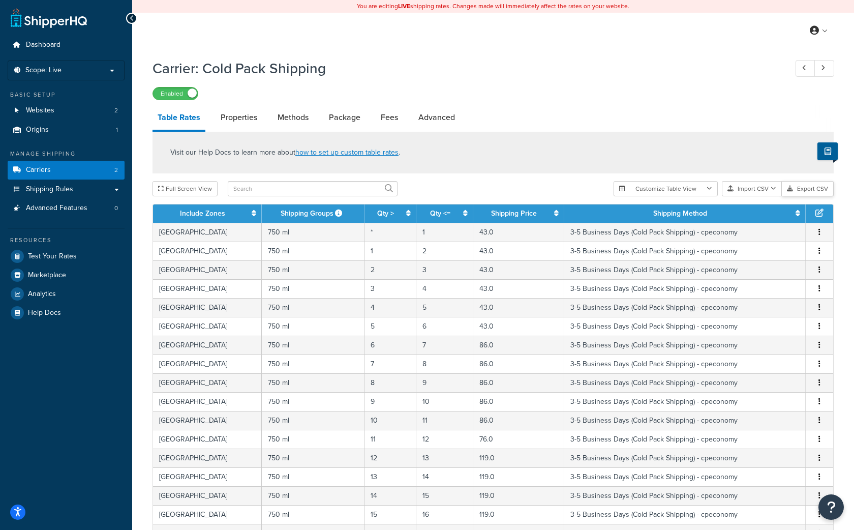
click at [802, 194] on button "Export CSV" at bounding box center [808, 188] width 52 height 15
click at [749, 190] on button "Import CSV" at bounding box center [752, 188] width 60 height 15
click at [778, 196] on div "Customize Table View Show all columns Show selected columns Import CSV Import a…" at bounding box center [723, 188] width 220 height 15
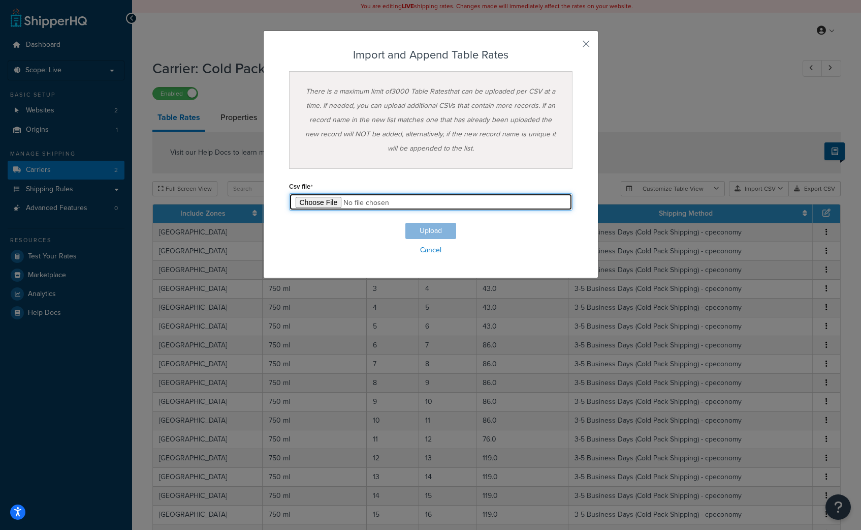
click at [326, 204] on input "file" at bounding box center [431, 201] width 284 height 17
type input "C:\fakepath\Table Rate Export Cold - Filled.csv"
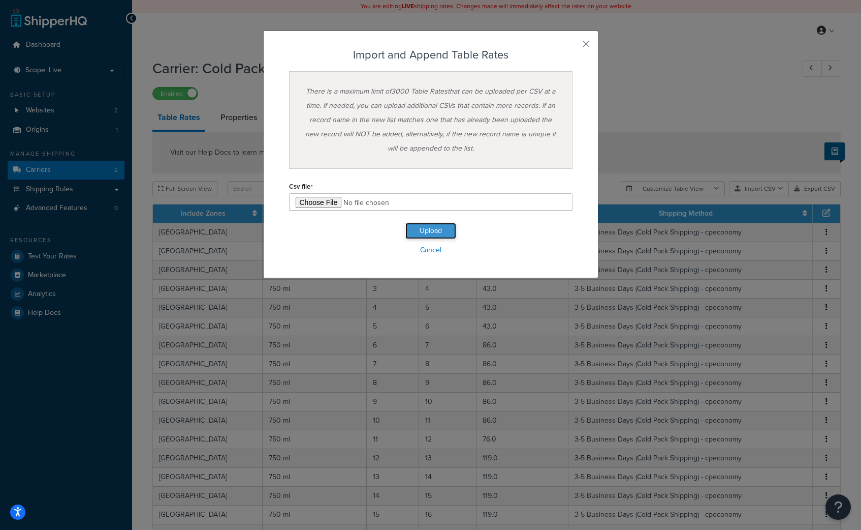
click at [429, 227] on button "Upload" at bounding box center [431, 231] width 51 height 16
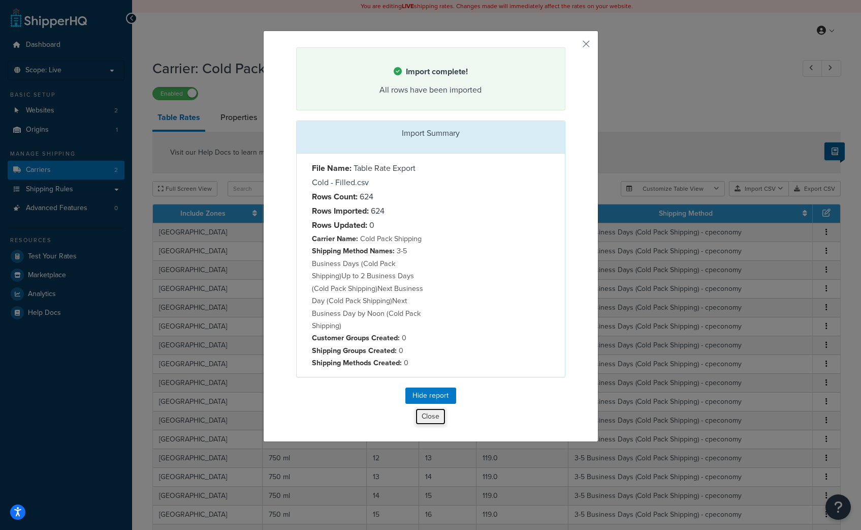
click at [432, 415] on button "Close" at bounding box center [430, 416] width 31 height 17
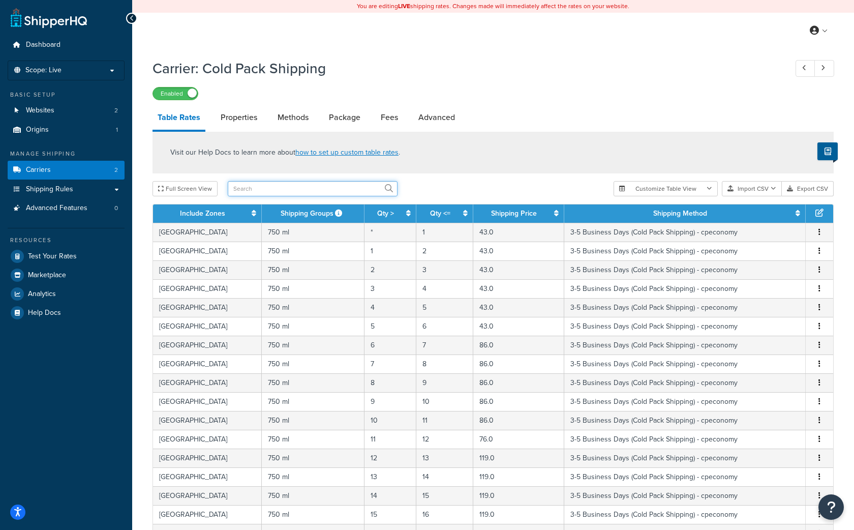
click at [264, 187] on input "text" at bounding box center [313, 188] width 170 height 15
type input "Speci"
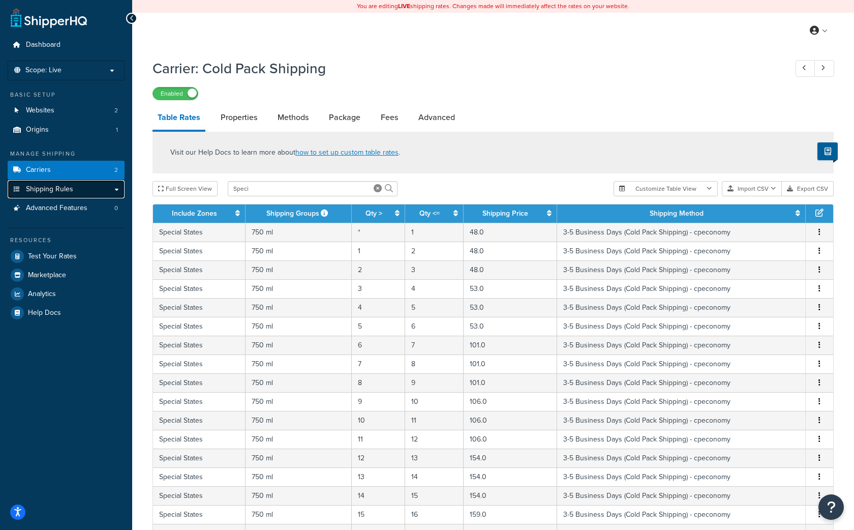
click at [51, 186] on span "Shipping Rules" at bounding box center [49, 189] width 47 height 9
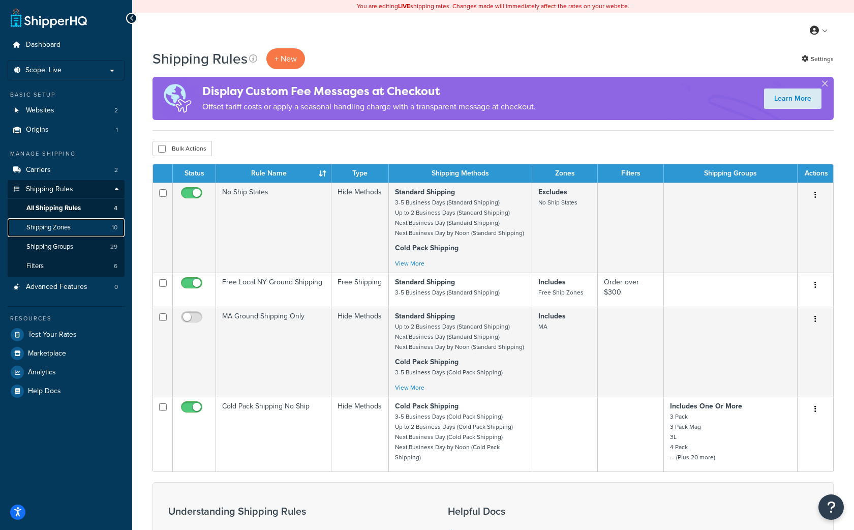
click at [70, 226] on span "Shipping Zones" at bounding box center [48, 227] width 44 height 9
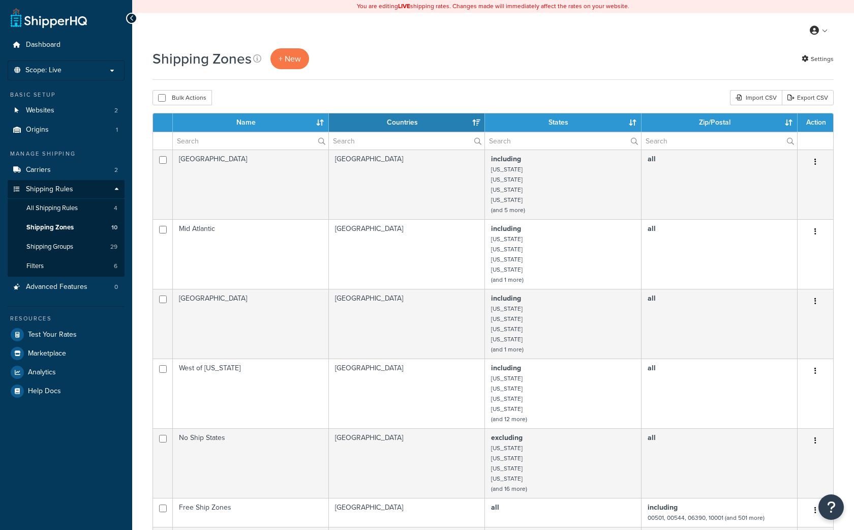
select select "15"
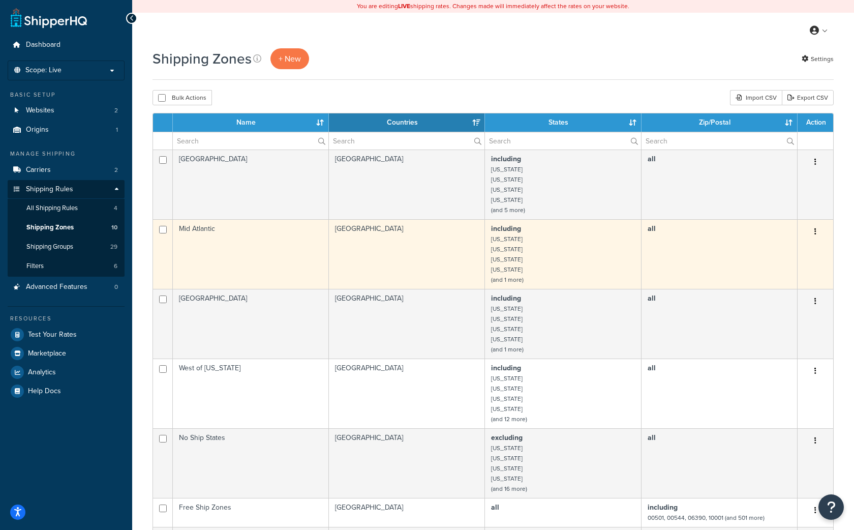
click at [549, 247] on td "including [US_STATE] [US_STATE] [US_STATE] [US_STATE] (and 1 more)" at bounding box center [563, 254] width 156 height 70
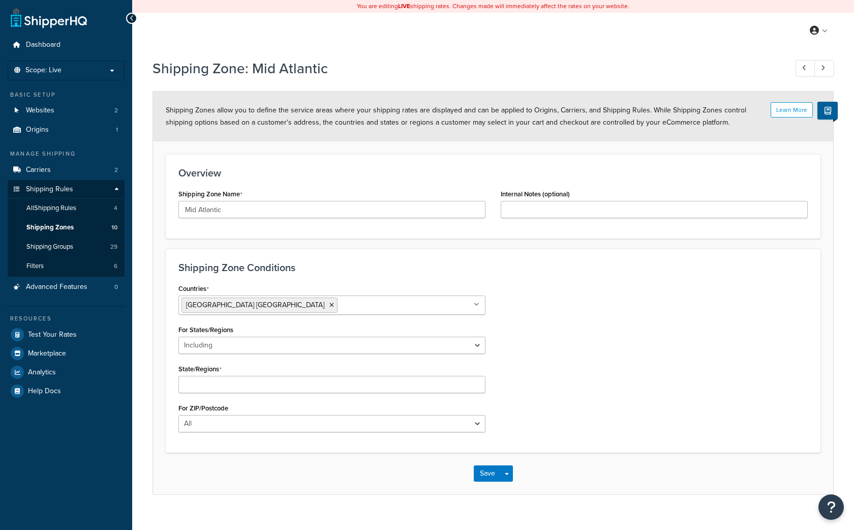
select select "including"
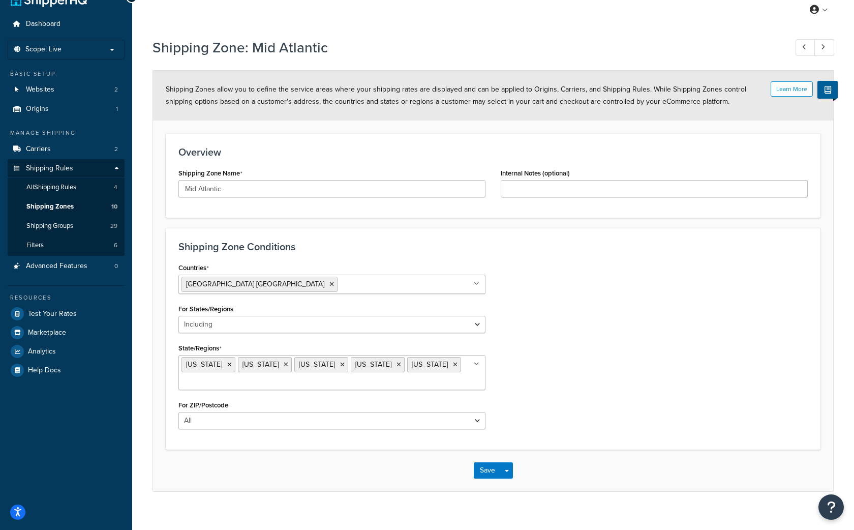
scroll to position [34, 0]
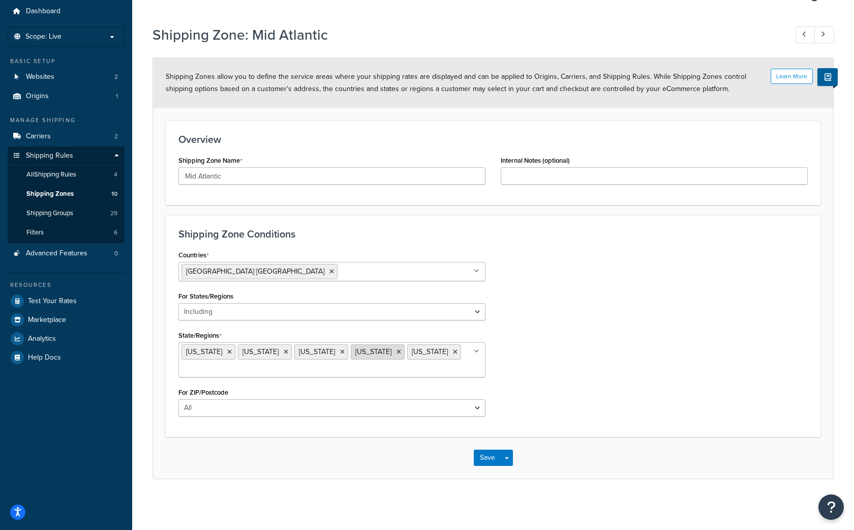
click at [396, 353] on icon at bounding box center [398, 352] width 5 height 6
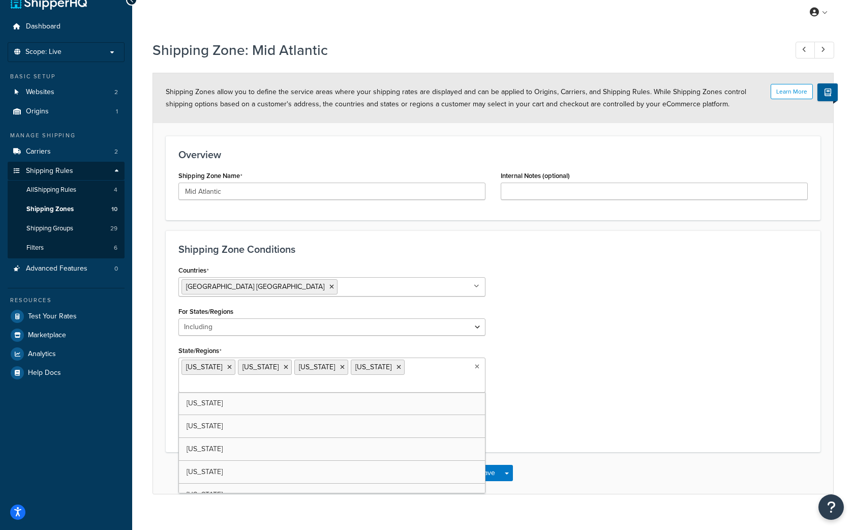
click at [611, 313] on div "Countries United States USA All Countries ALL Afghanistan AFG Albania ALB Alger…" at bounding box center [493, 351] width 644 height 176
click at [486, 465] on button "Save" at bounding box center [487, 473] width 27 height 16
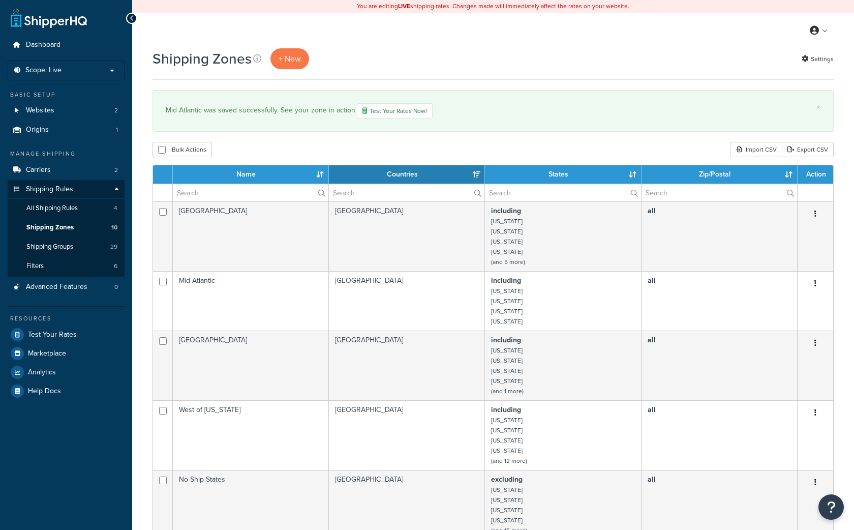
select select "15"
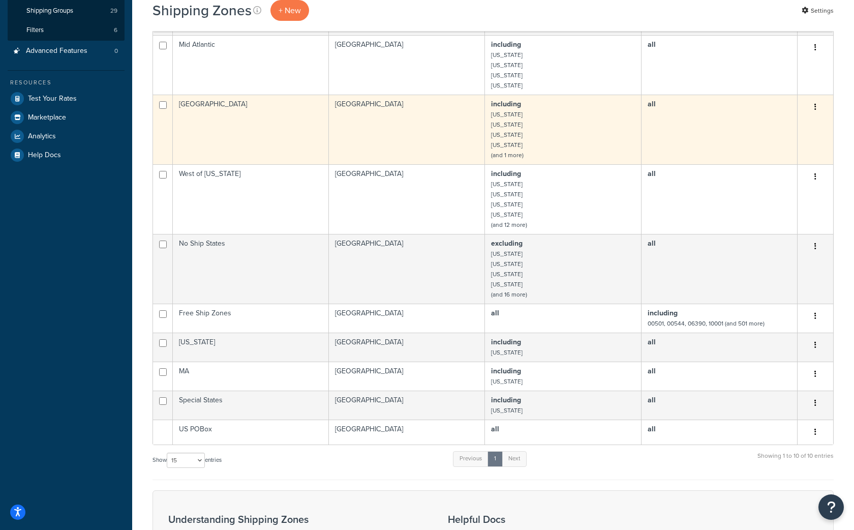
scroll to position [255, 0]
